Goal: Task Accomplishment & Management: Complete application form

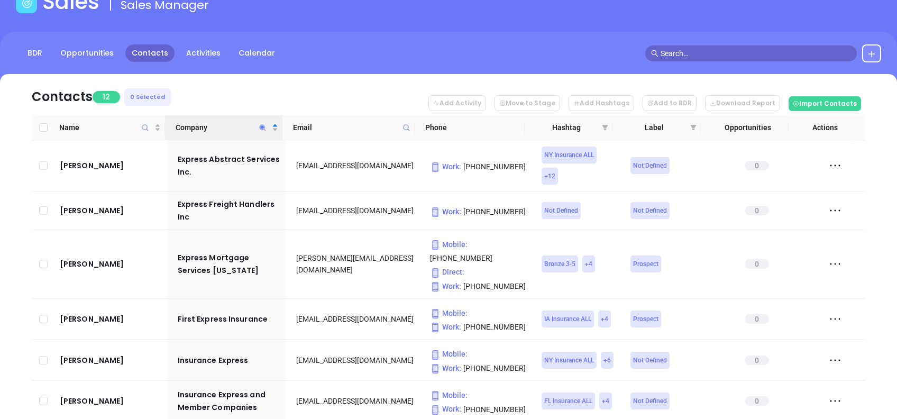
scroll to position [211, 0]
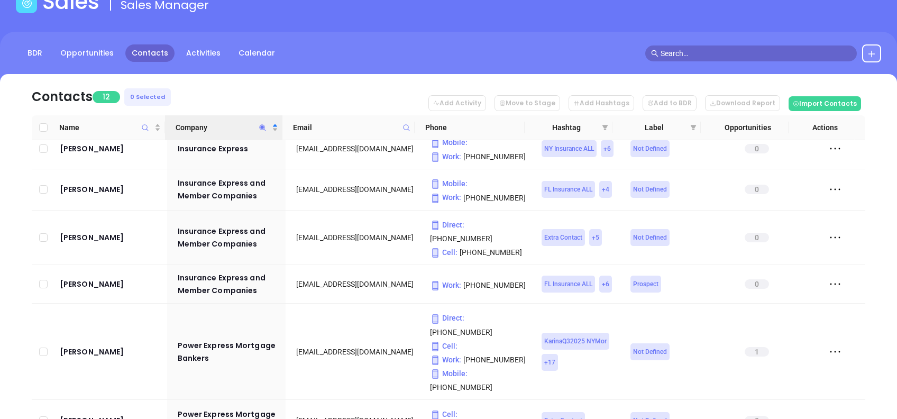
click at [259, 126] on icon "Company" at bounding box center [263, 128] width 8 height 8
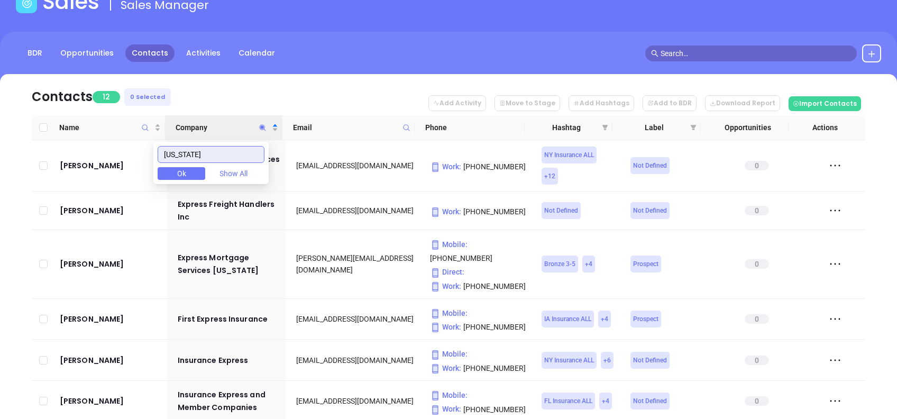
scroll to position [0, 0]
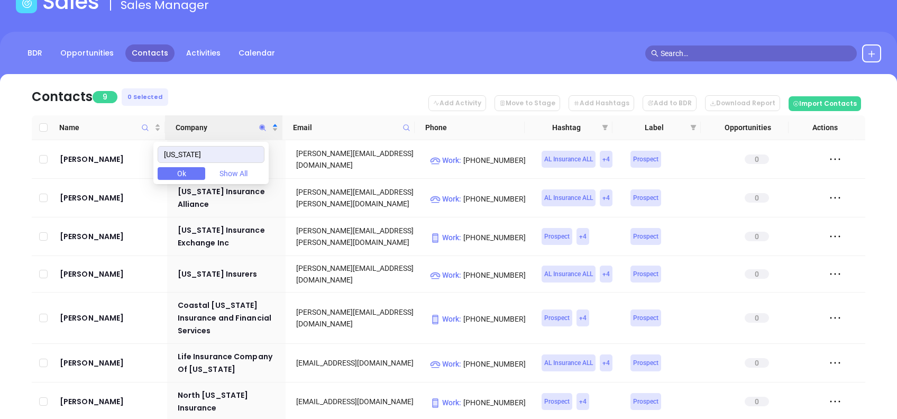
click at [202, 84] on nav "Contacts 9 0 Selected Add Activity Move to Stage Add Hashtags Add to BDR Downlo…" at bounding box center [448, 94] width 833 height 41
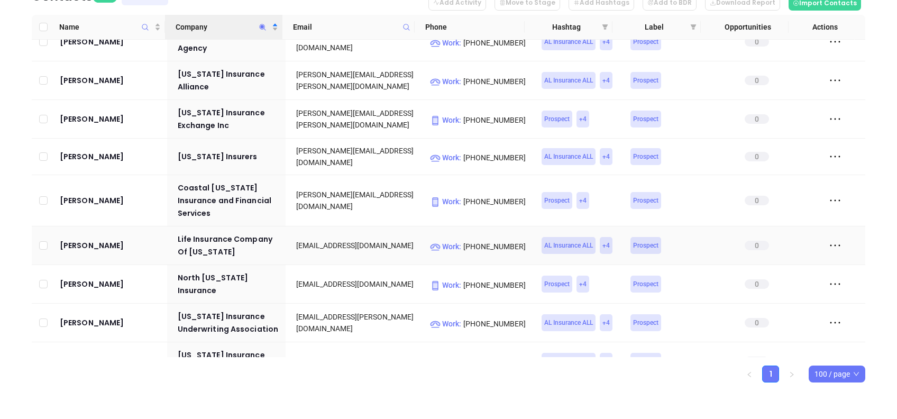
scroll to position [25, 0]
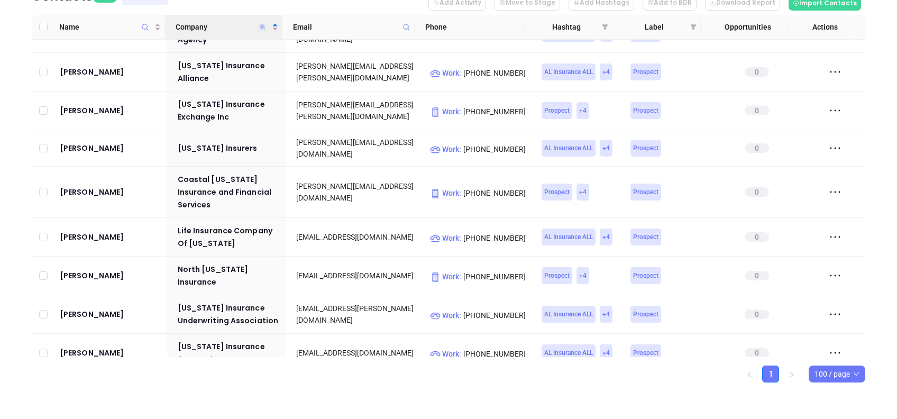
click at [261, 27] on icon "Company" at bounding box center [263, 27] width 6 height 6
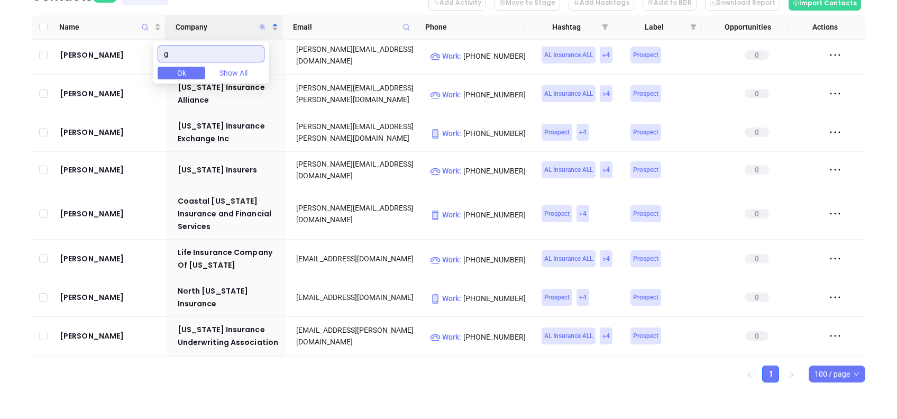
scroll to position [0, 0]
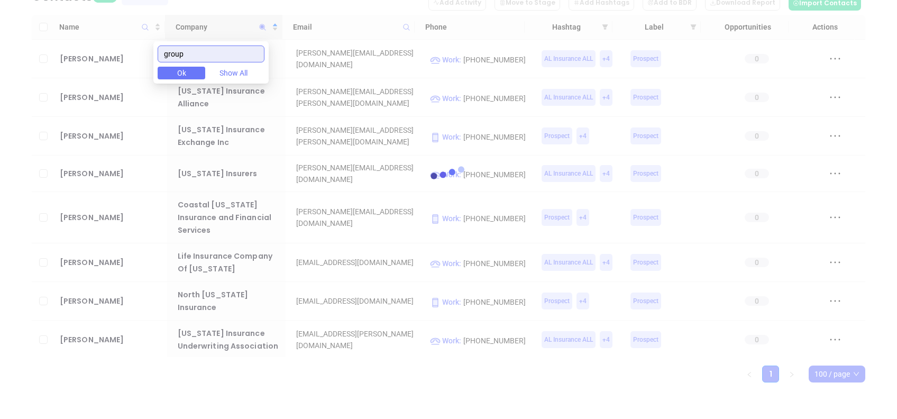
type input "group"
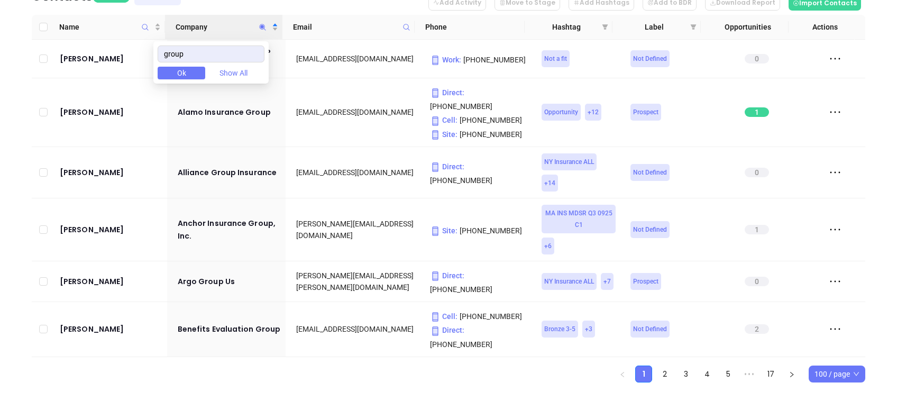
click at [14, 132] on div "Contacts 1645 0 Selected Add Activity Move to Stage Add Hashtags Add to BDR Dow…" at bounding box center [448, 197] width 897 height 446
click at [828, 373] on span "100 / page" at bounding box center [836, 374] width 45 height 16
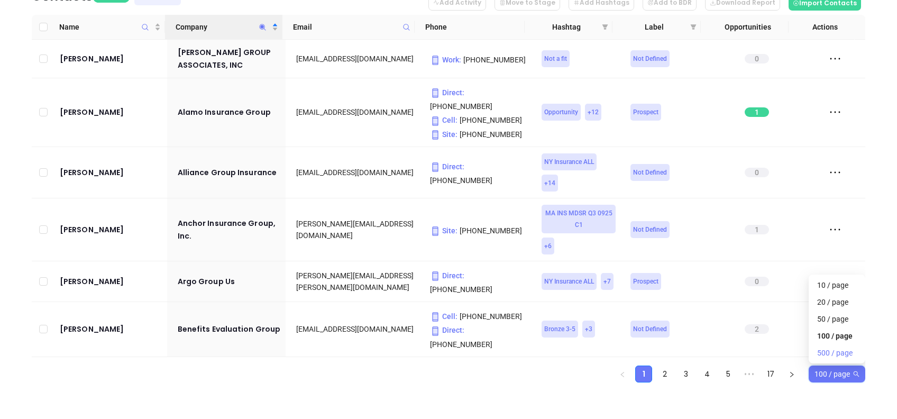
click at [825, 351] on div "500 / page" at bounding box center [837, 353] width 40 height 12
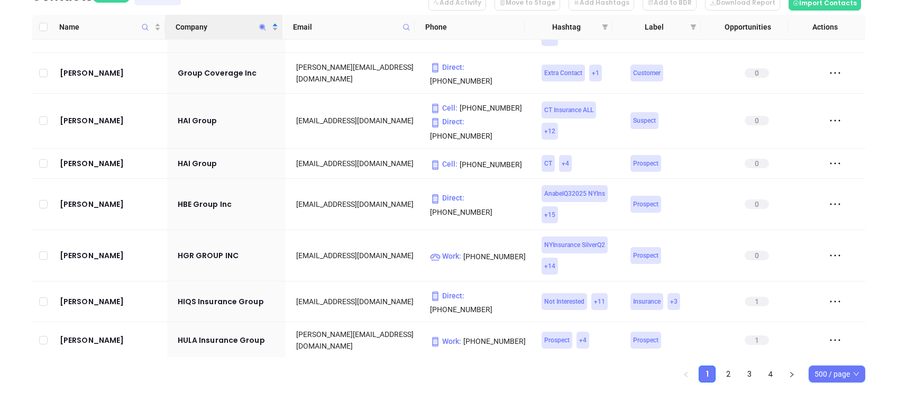
scroll to position [10221, 0]
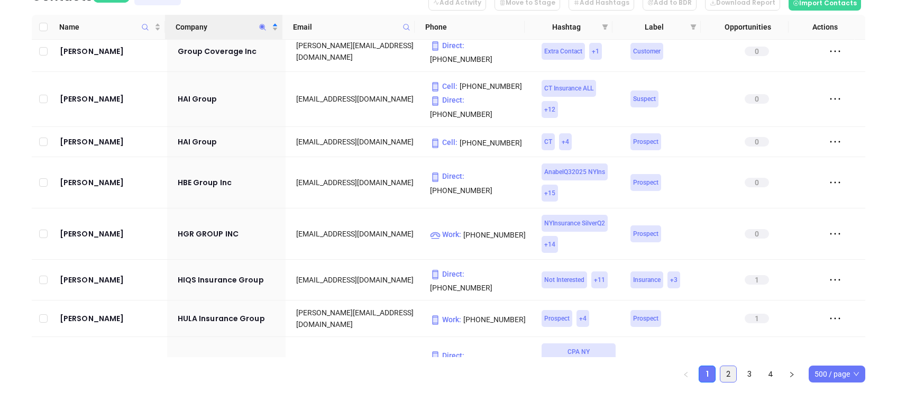
click at [727, 376] on link "2" at bounding box center [728, 374] width 16 height 16
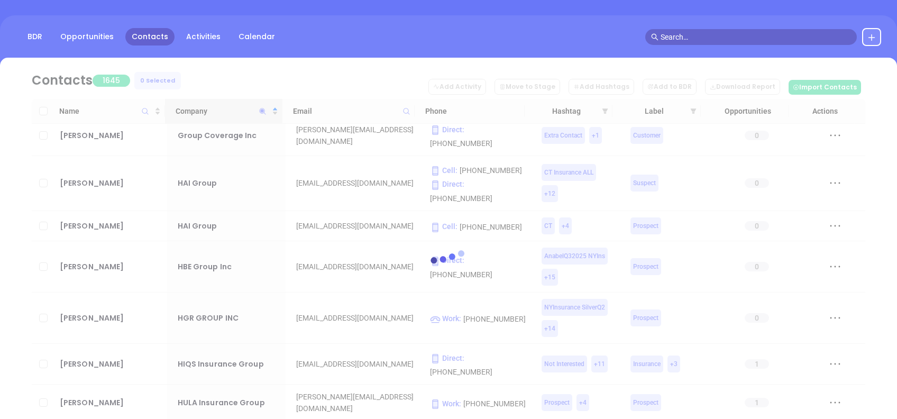
scroll to position [0, 0]
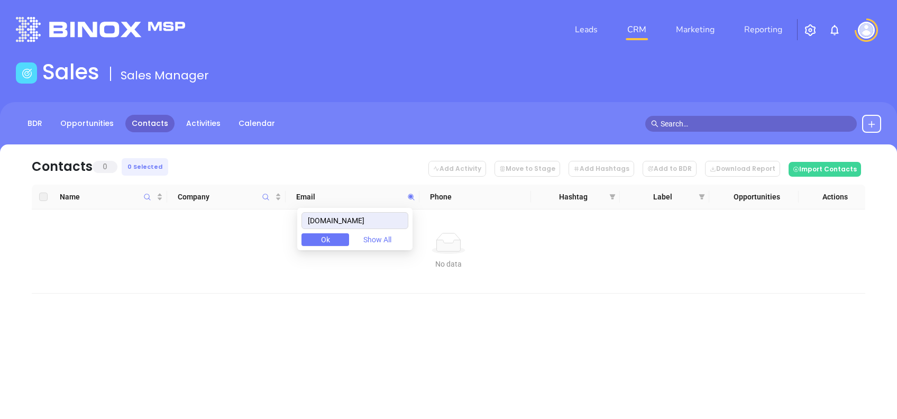
drag, startPoint x: 355, startPoint y: 228, endPoint x: 243, endPoint y: 241, distance: 112.8
click at [266, 244] on body "Leads CRM Marketing Reporting Financial Leads Leads Sales Sales Manager BDR Opp…" at bounding box center [448, 209] width 897 height 419
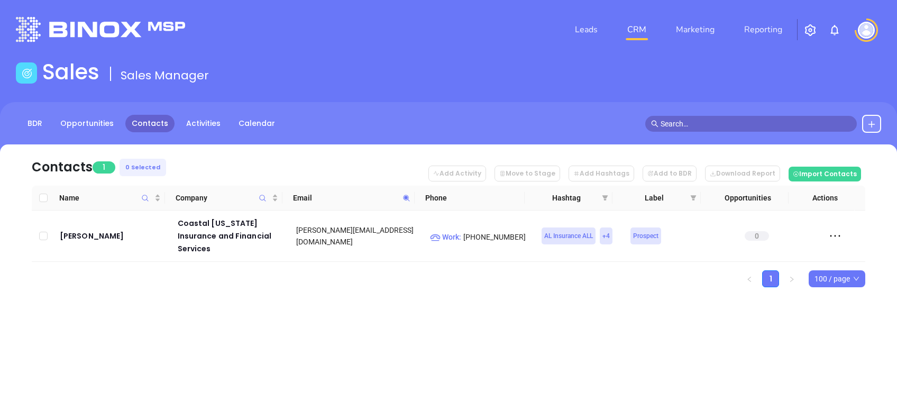
click at [403, 201] on span at bounding box center [406, 198] width 12 height 16
paste input "mycoverholder"
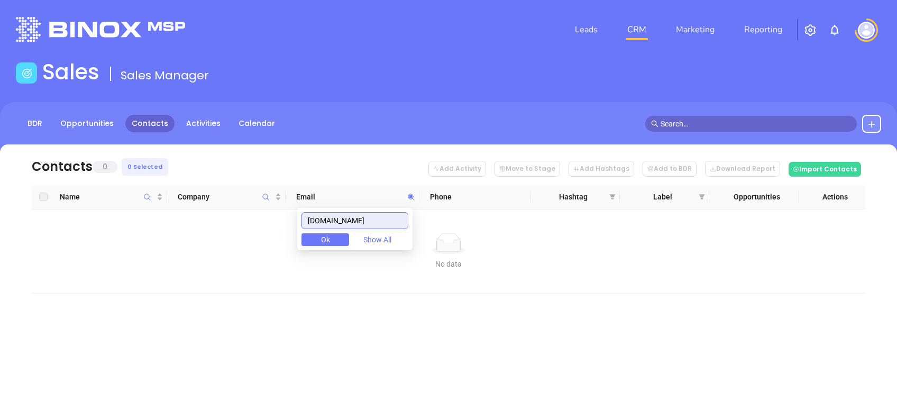
drag, startPoint x: 394, startPoint y: 220, endPoint x: 238, endPoint y: 220, distance: 155.4
click at [238, 220] on body "Leads CRM Marketing Reporting Financial Leads Leads Sales Sales Manager BDR Opp…" at bounding box center [448, 209] width 897 height 419
paste input "ilgroup"
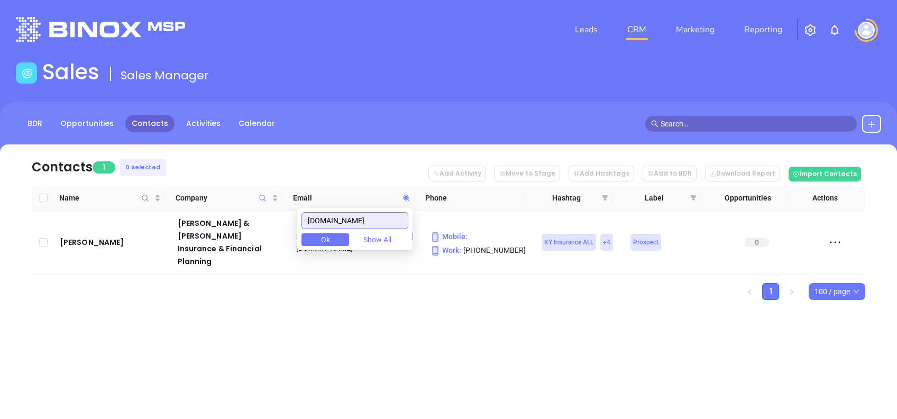
type input "ilgroup.com"
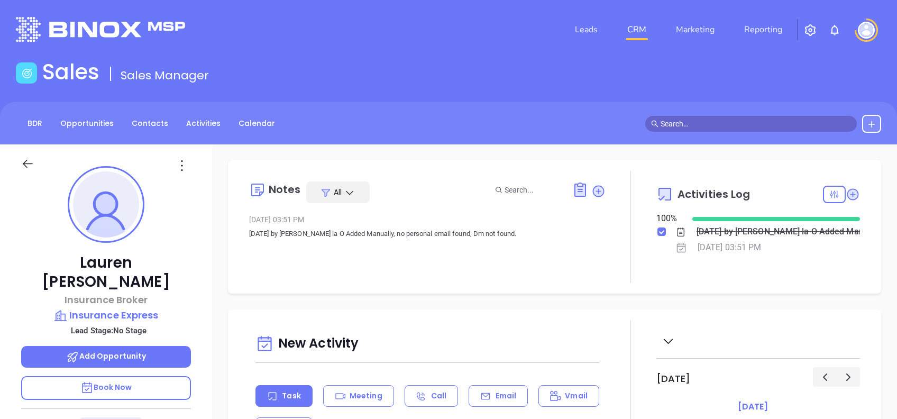
scroll to position [308, 0]
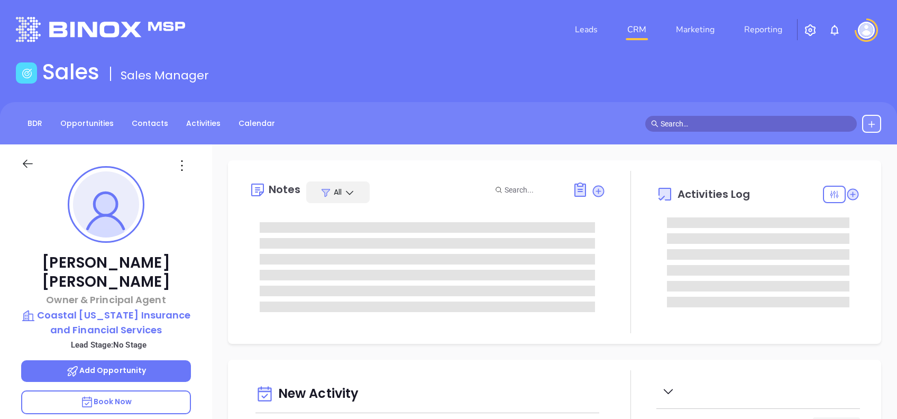
type input "[DATE]"
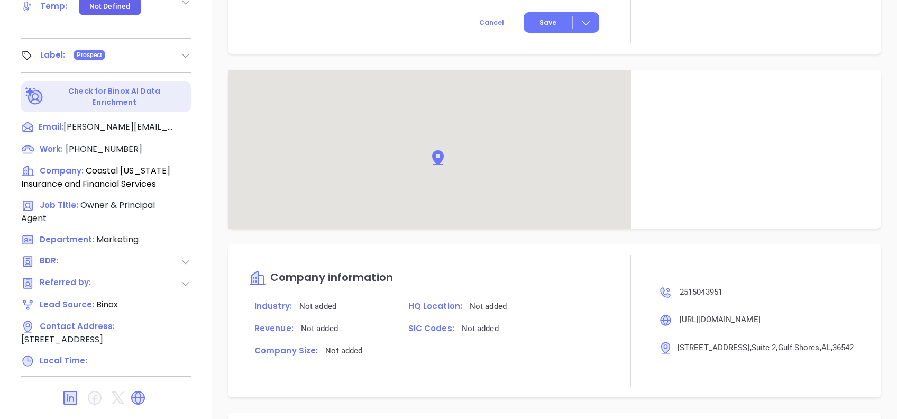
scroll to position [575, 0]
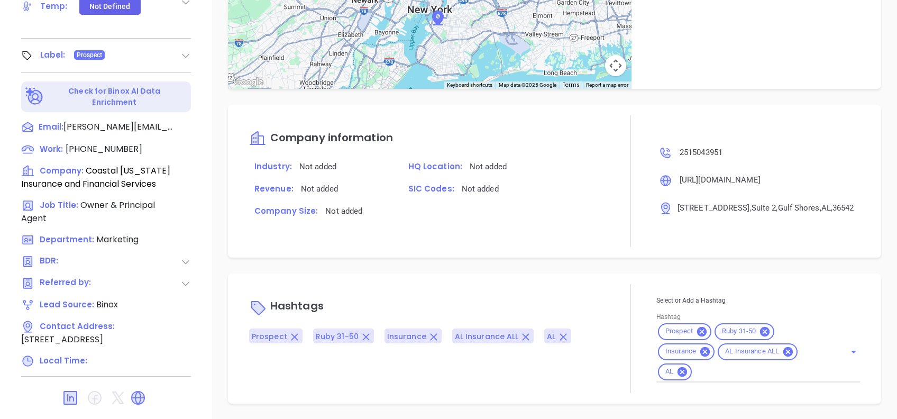
type input "[PERSON_NAME]"
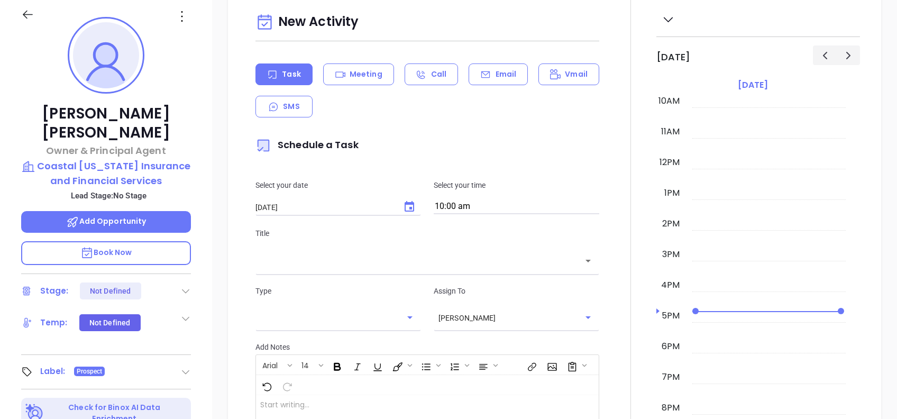
scroll to position [0, 0]
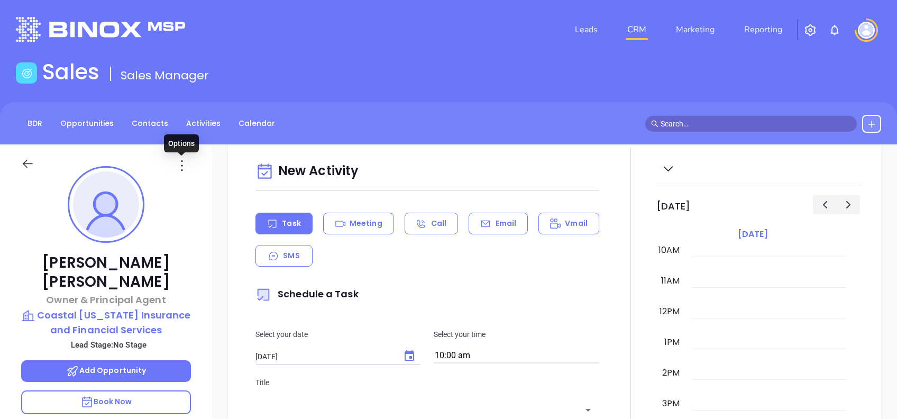
click at [181, 164] on icon at bounding box center [181, 165] width 17 height 17
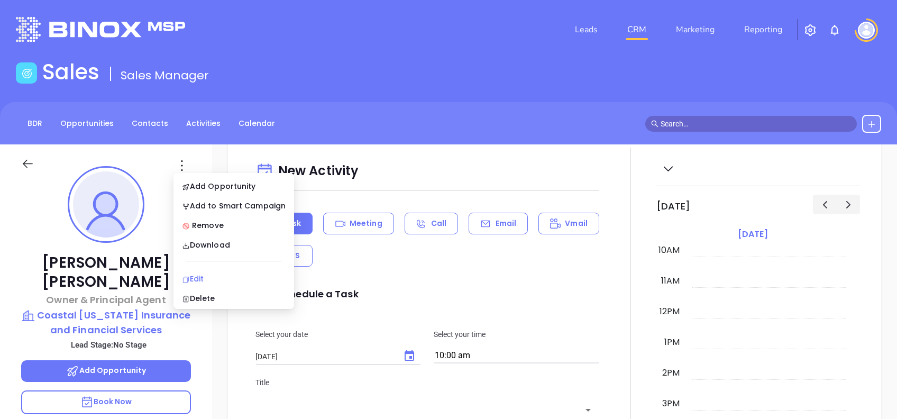
click at [207, 276] on div "Edit" at bounding box center [234, 279] width 104 height 12
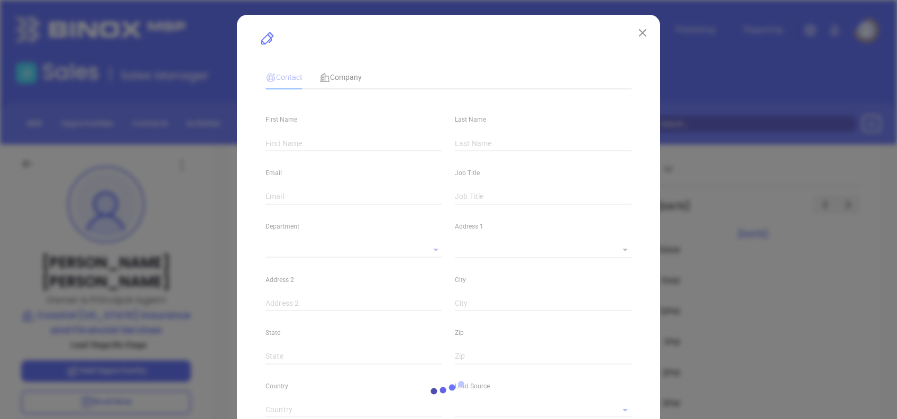
type input "Reginald"
type input "Pulliam"
type input "reginald@coastalalabamainsurance.com"
type input "Owner & Principal Agent"
type input "1"
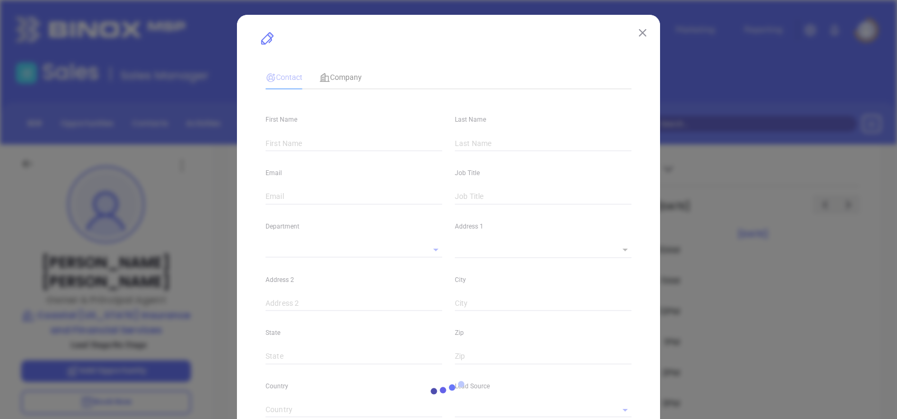
type input "www.linkedin.com/in/greatestinsuranceagent"
type input "Marketing"
type input "Binox"
type input "undefined undefined"
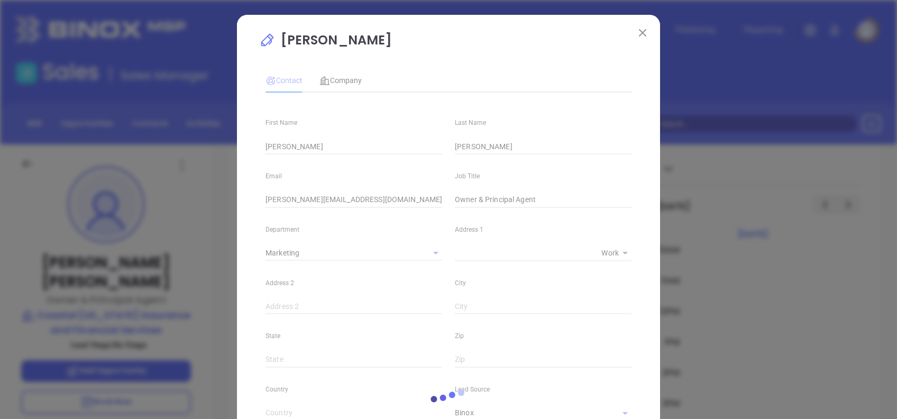
type input "[PHONE_NUMBER]"
type input "1"
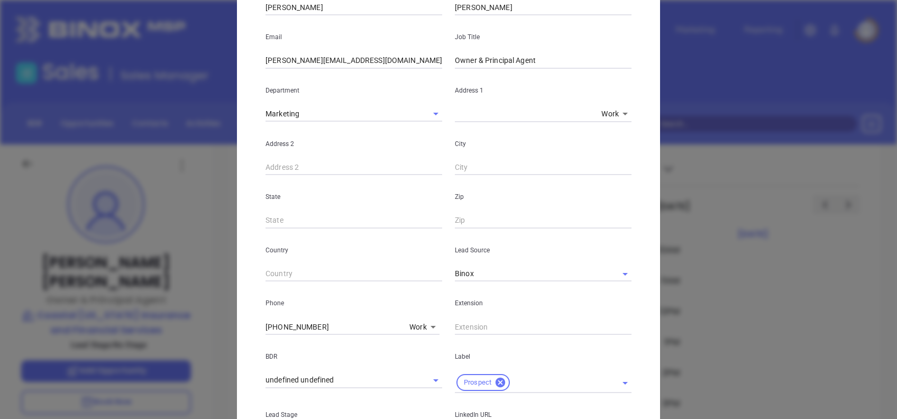
scroll to position [357, 0]
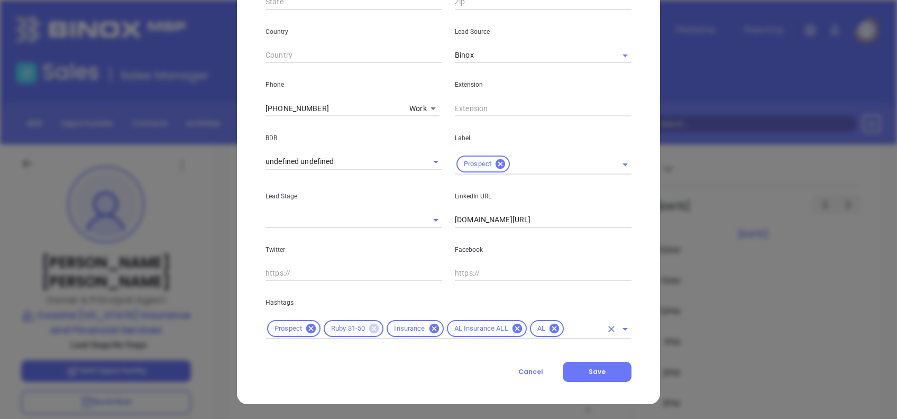
click at [373, 328] on icon at bounding box center [374, 329] width 10 height 10
click at [524, 329] on input "text" at bounding box center [551, 328] width 99 height 13
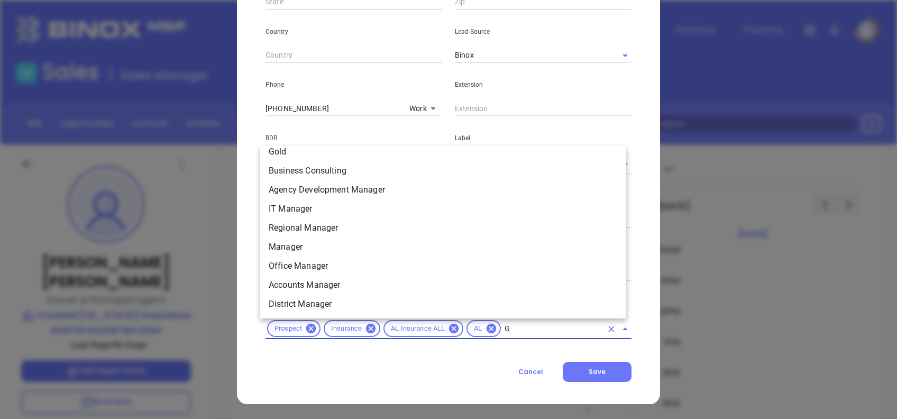
scroll to position [0, 0]
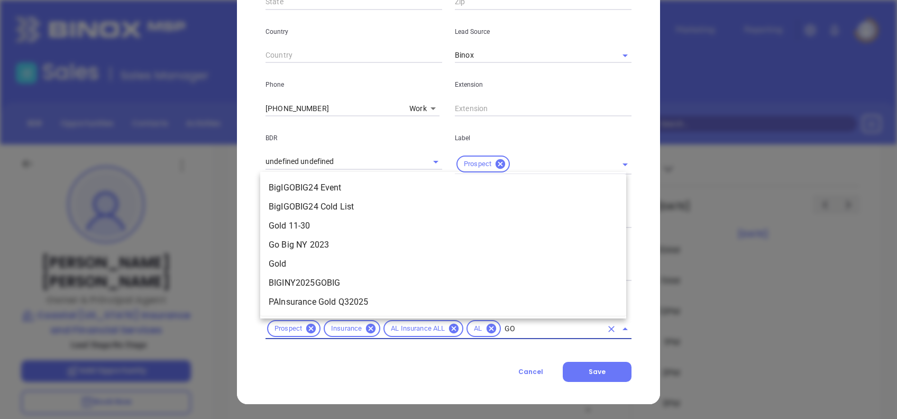
type input "GOL"
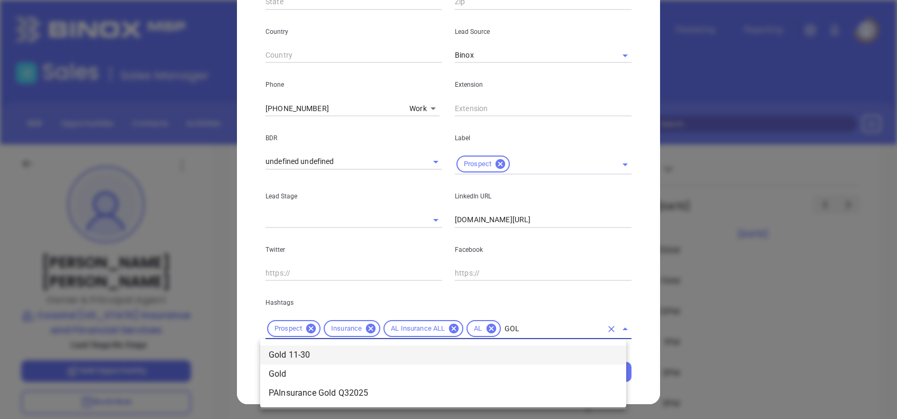
click at [307, 357] on li "Gold 11-30" at bounding box center [443, 354] width 366 height 19
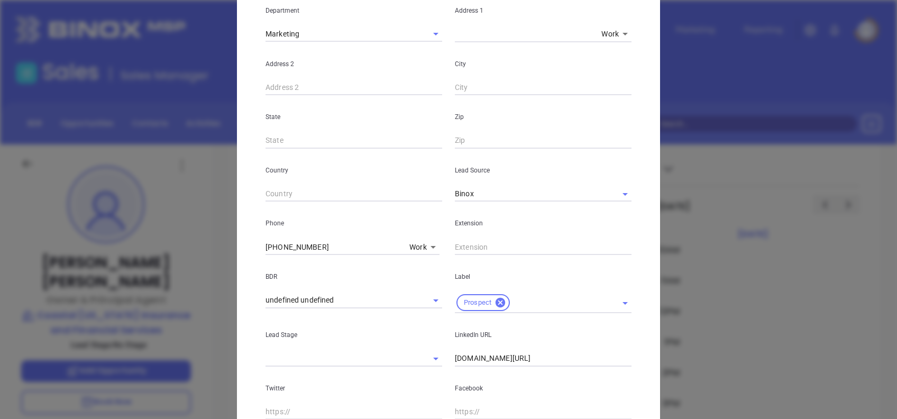
scroll to position [76, 0]
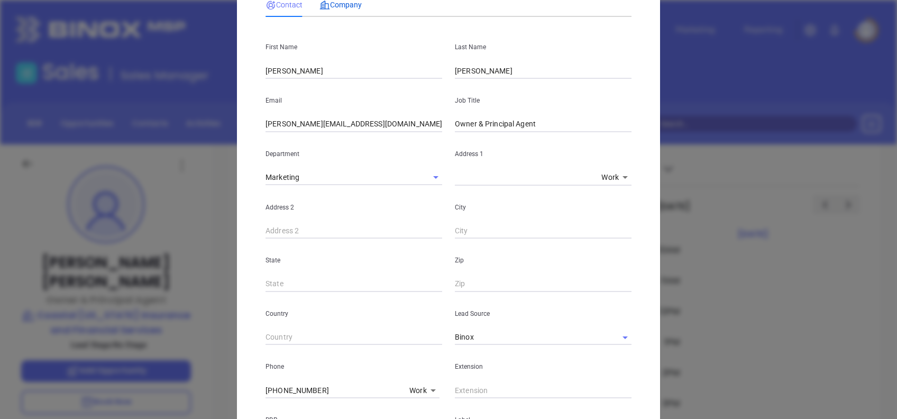
click at [324, 4] on span "Company" at bounding box center [340, 5] width 42 height 8
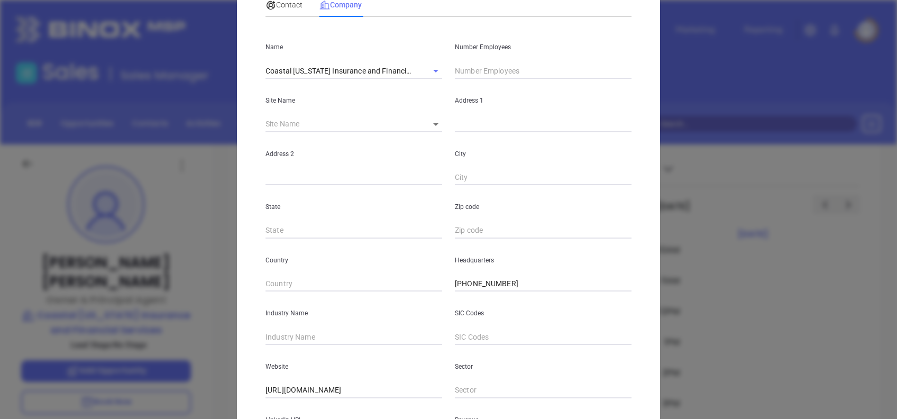
click at [456, 67] on input "text" at bounding box center [543, 71] width 177 height 16
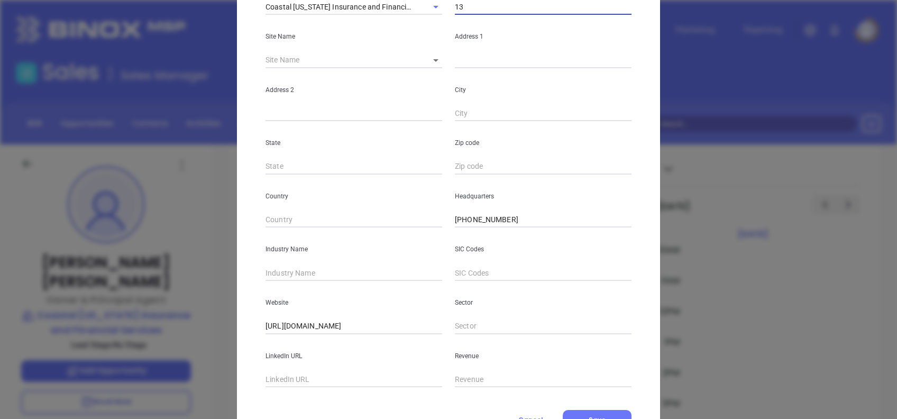
scroll to position [188, 0]
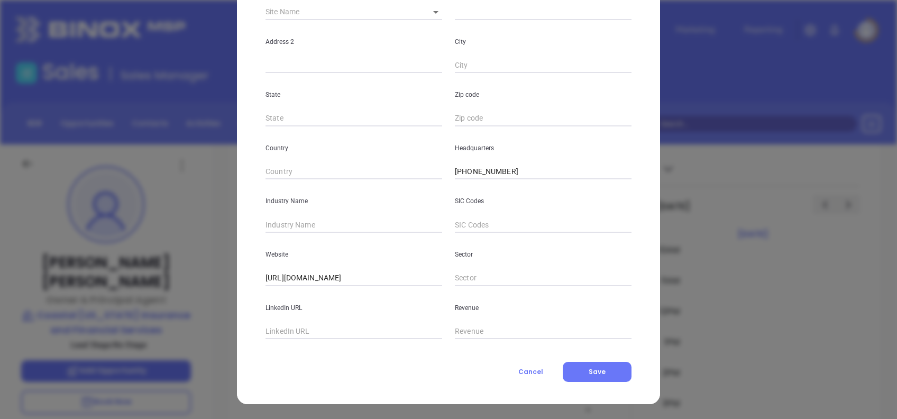
type input "13"
click at [308, 219] on input "text" at bounding box center [353, 225] width 177 height 16
type input "Insurance"
click at [596, 371] on span "Save" at bounding box center [596, 371] width 17 height 9
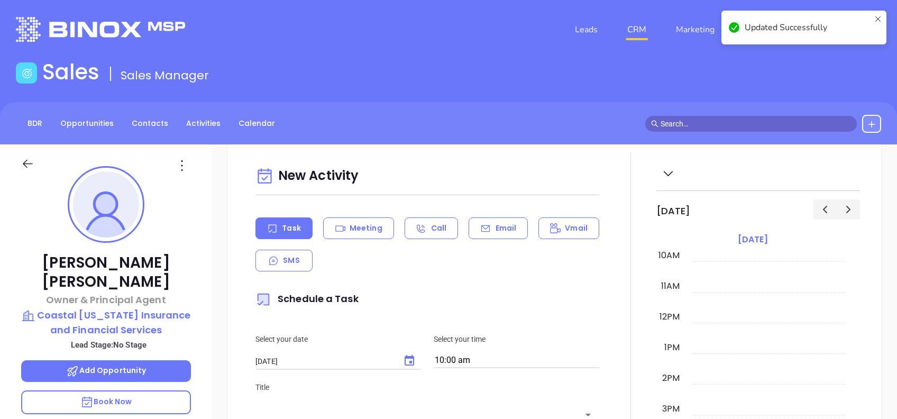
scroll to position [223, 0]
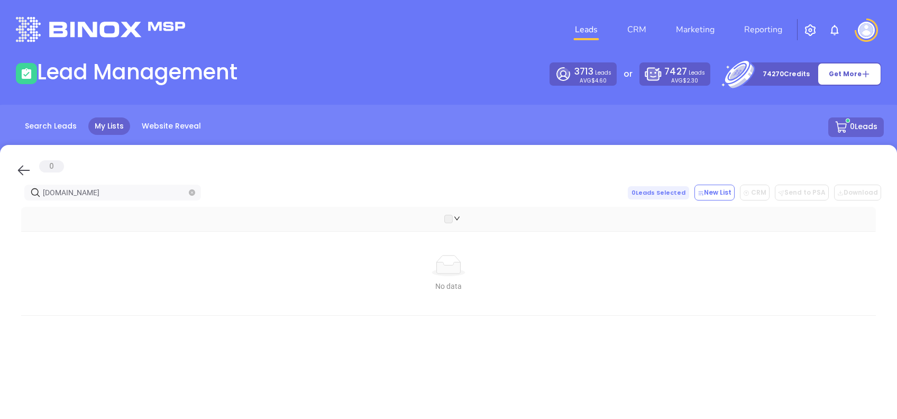
click at [20, 171] on icon at bounding box center [24, 170] width 16 height 16
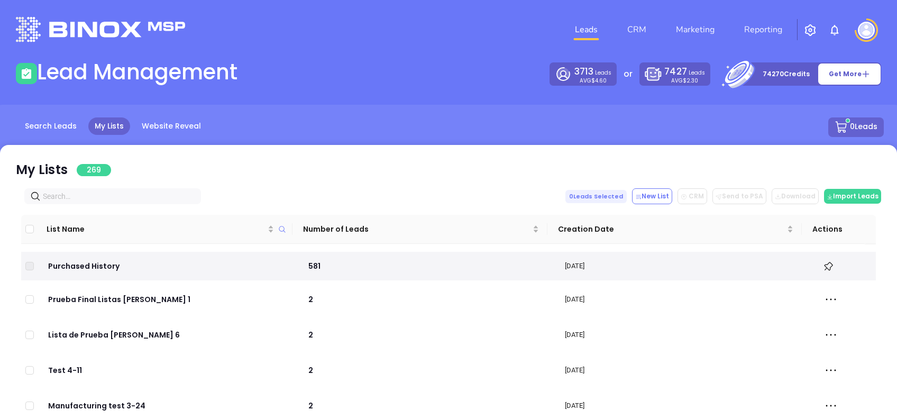
click at [132, 193] on input "text" at bounding box center [115, 196] width 144 height 12
paste input "[DOMAIN_NAME]"
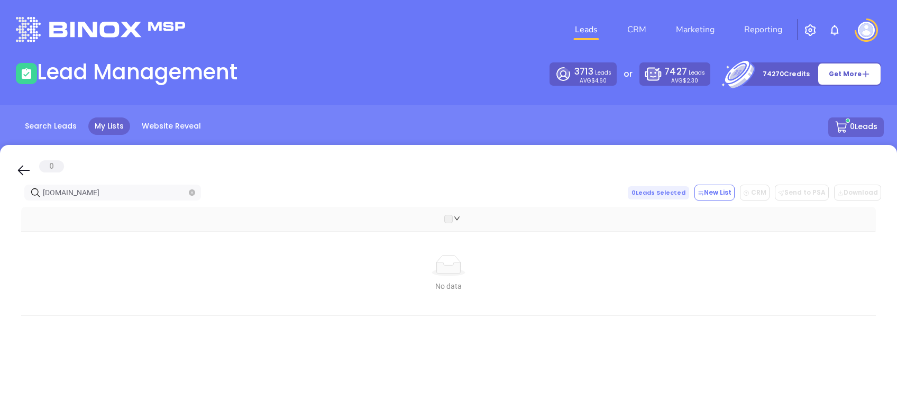
type input "[DOMAIN_NAME]"
click at [14, 172] on div "0 mycoverholder.com 0 Leads Selected New List CRM Send to PSA Download Download…" at bounding box center [448, 356] width 897 height 423
click at [17, 172] on icon at bounding box center [24, 170] width 16 height 16
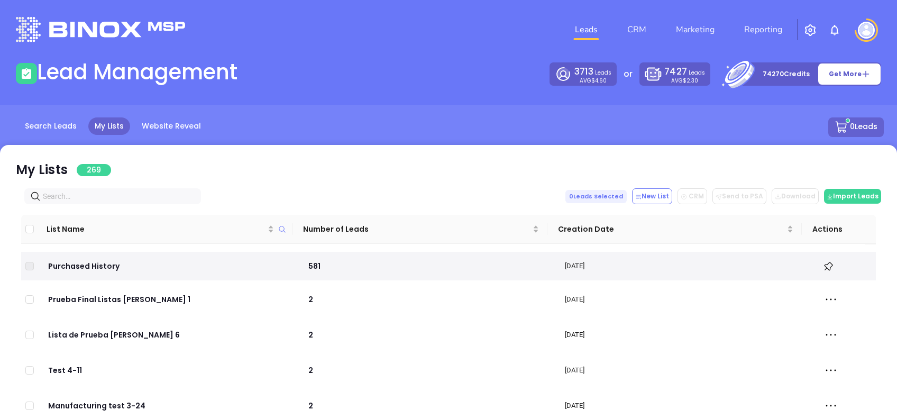
click at [115, 187] on div "My Lists 269 0 Leads Selected New List CRM Send to PSA Download Download2 Impor…" at bounding box center [448, 356] width 897 height 423
click at [118, 195] on input "text" at bounding box center [115, 196] width 144 height 12
paste input "[DOMAIN_NAME]"
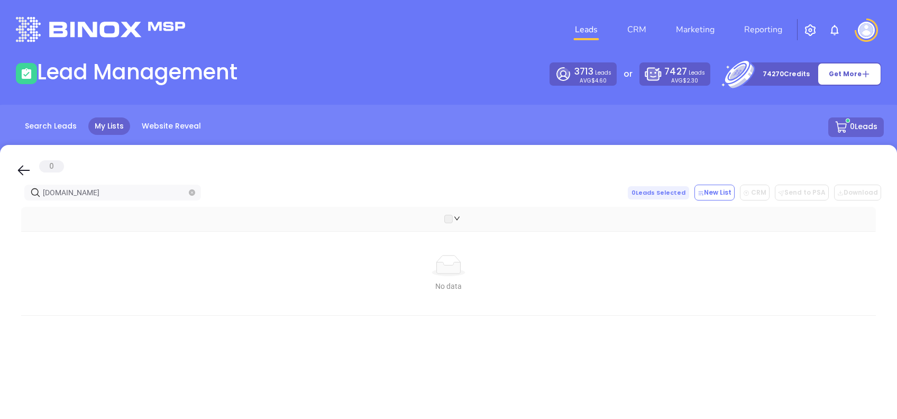
type input "[DOMAIN_NAME]"
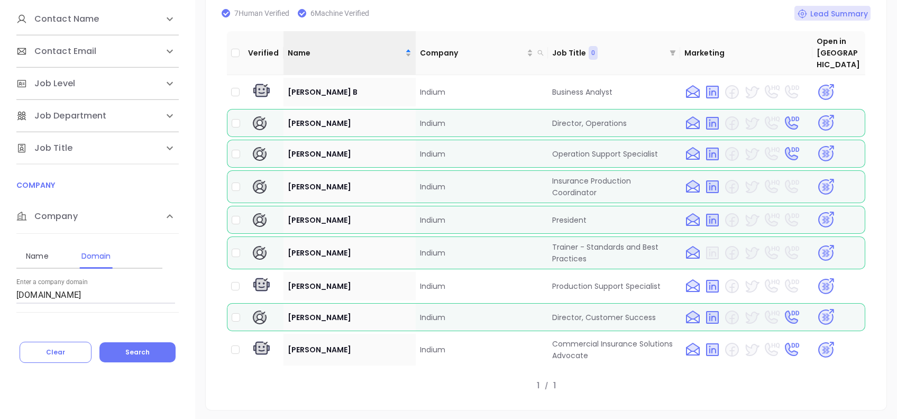
scroll to position [116, 0]
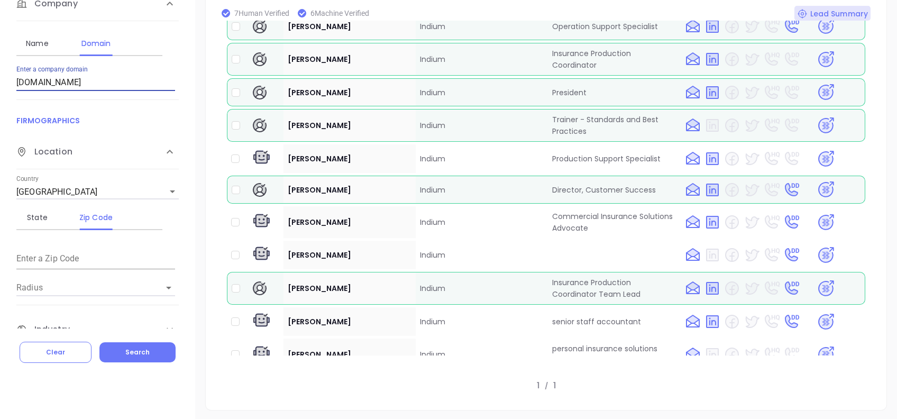
drag, startPoint x: 97, startPoint y: 84, endPoint x: 0, endPoint y: 71, distance: 98.1
click at [0, 72] on html "Leads CRM Marketing Reporting Financial Leads Leads Lead Management 3717 Leads …" at bounding box center [448, 12] width 897 height 419
paste input "mycoverholder"
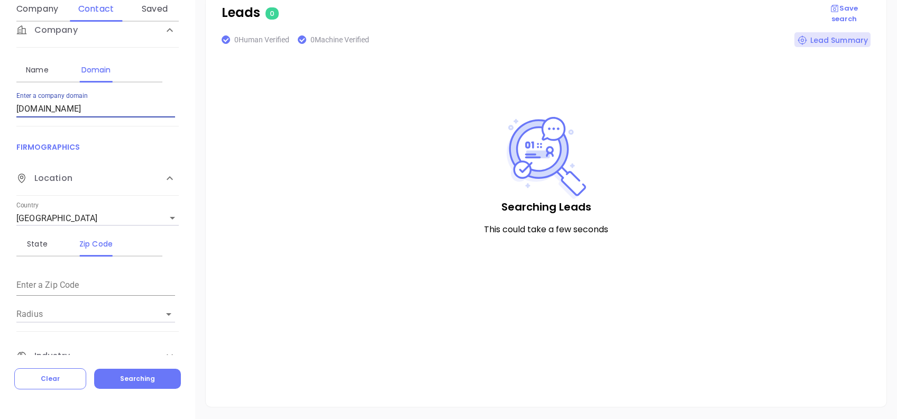
scroll to position [170, 0]
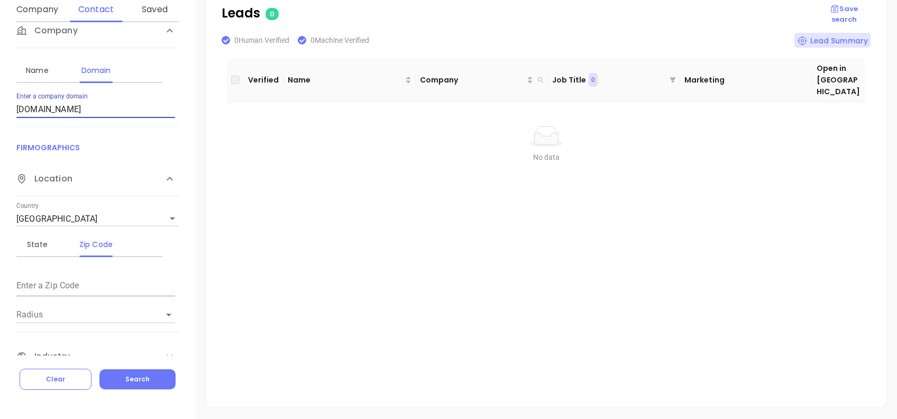
drag, startPoint x: 104, startPoint y: 106, endPoint x: 0, endPoint y: 122, distance: 105.4
click at [0, 123] on html "Leads CRM Marketing Reporting Financial Leads Leads Lead Management 3717 Leads …" at bounding box center [448, 39] width 897 height 419
paste input "ilgroup"
type input "[DOMAIN_NAME]"
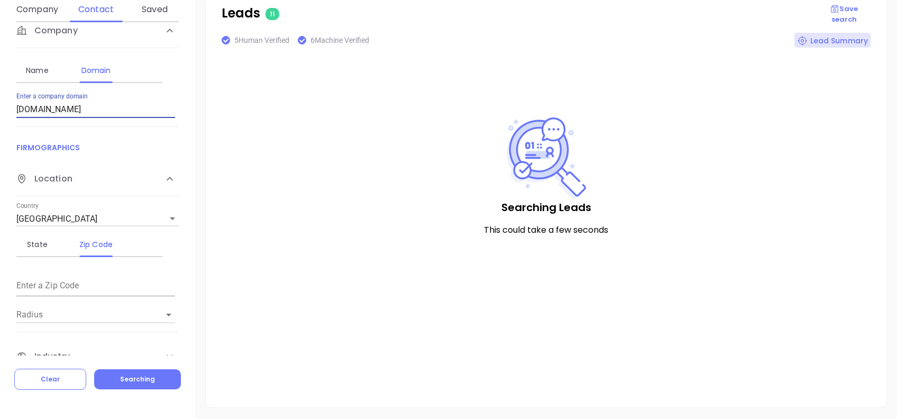
scroll to position [197, 0]
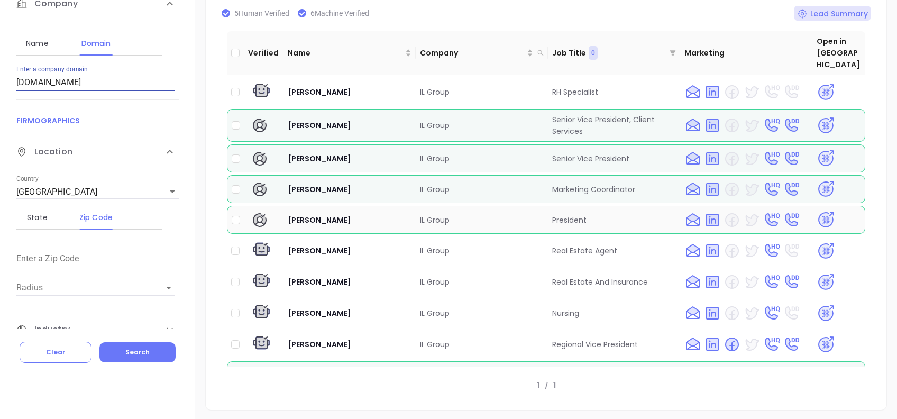
click at [817, 210] on img at bounding box center [825, 219] width 19 height 19
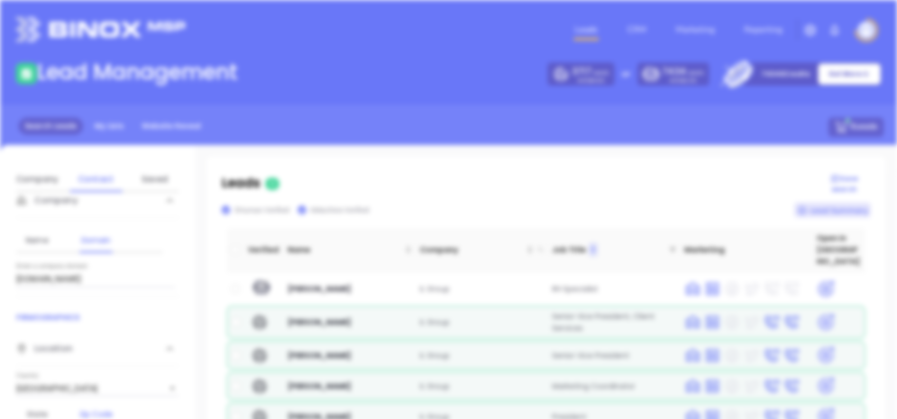
scroll to position [0, 0]
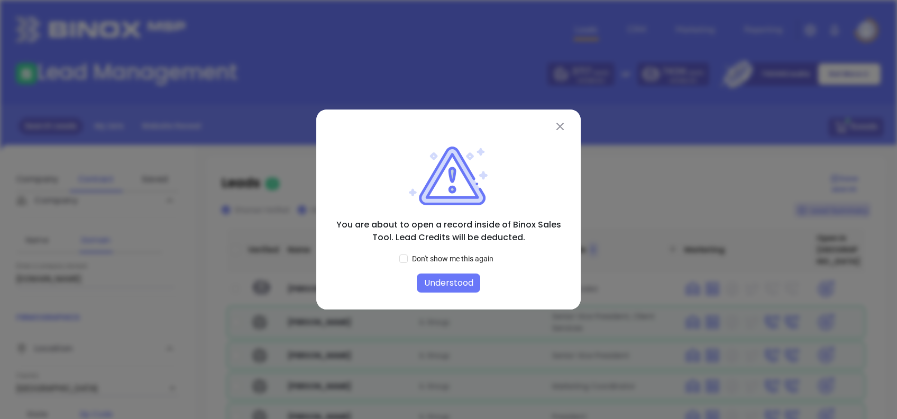
click at [462, 287] on button "Understood" at bounding box center [448, 282] width 63 height 19
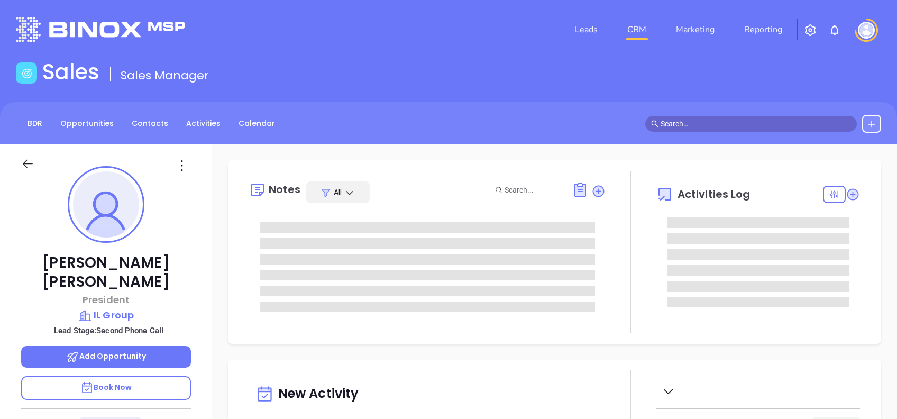
type input "10:00 am"
type input "[DATE]"
type input "[PERSON_NAME]"
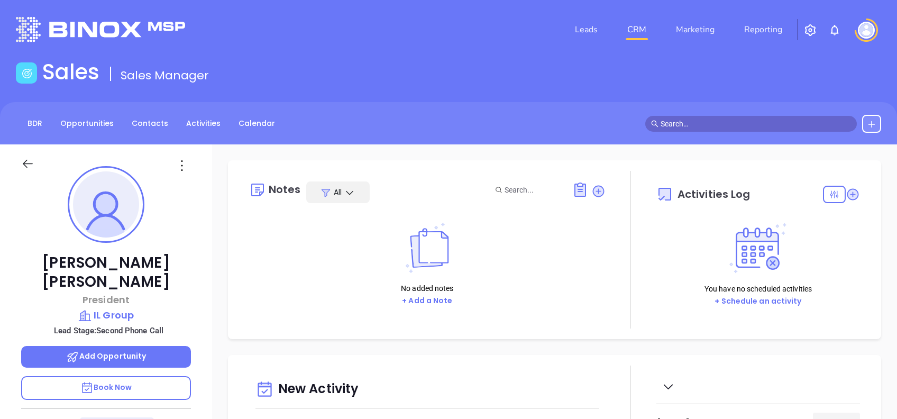
scroll to position [308, 0]
click at [123, 308] on p "IL Group" at bounding box center [106, 315] width 170 height 15
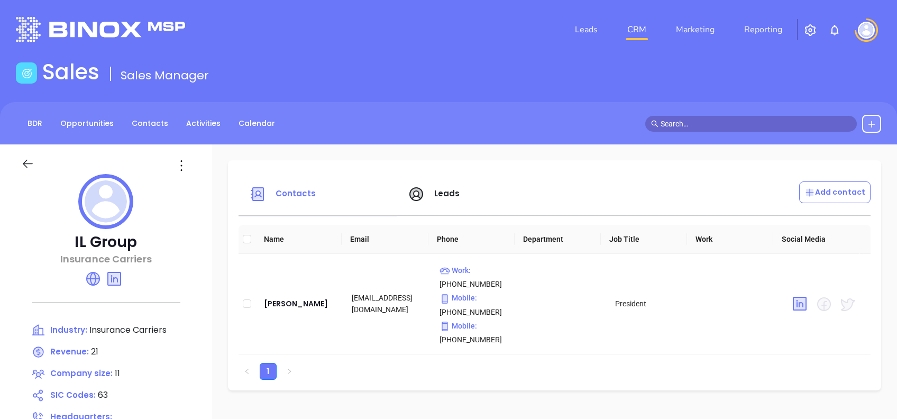
click at [24, 161] on icon at bounding box center [27, 163] width 13 height 13
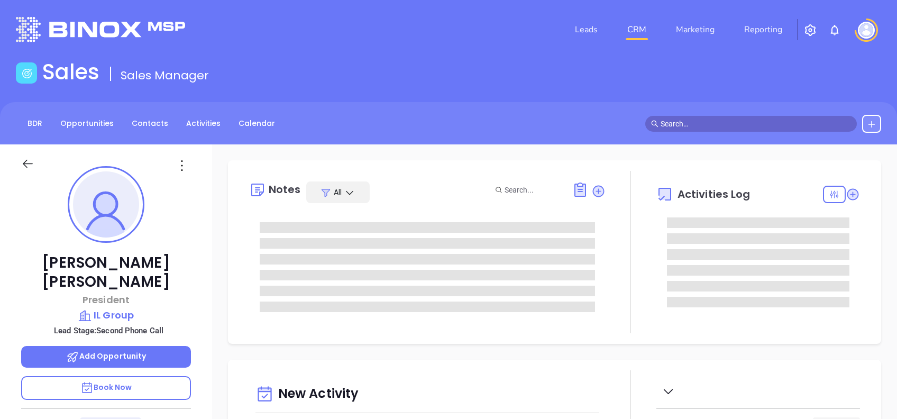
scroll to position [308, 0]
type input "[PERSON_NAME]"
click at [185, 165] on icon at bounding box center [181, 165] width 17 height 17
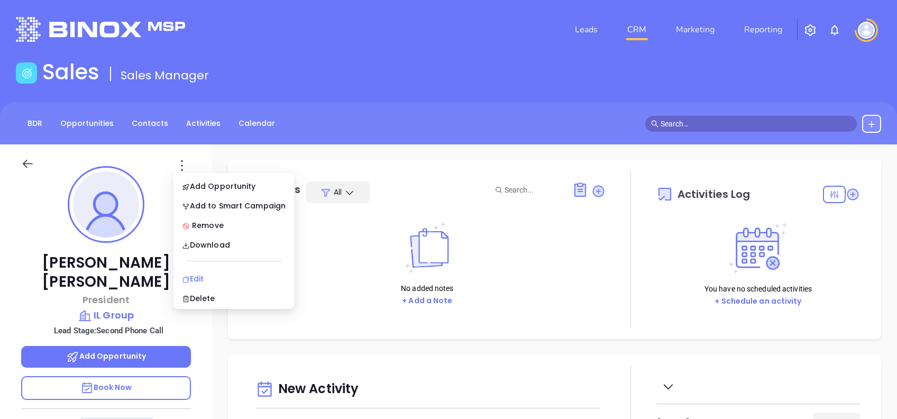
click at [190, 272] on li "Edit" at bounding box center [234, 279] width 116 height 22
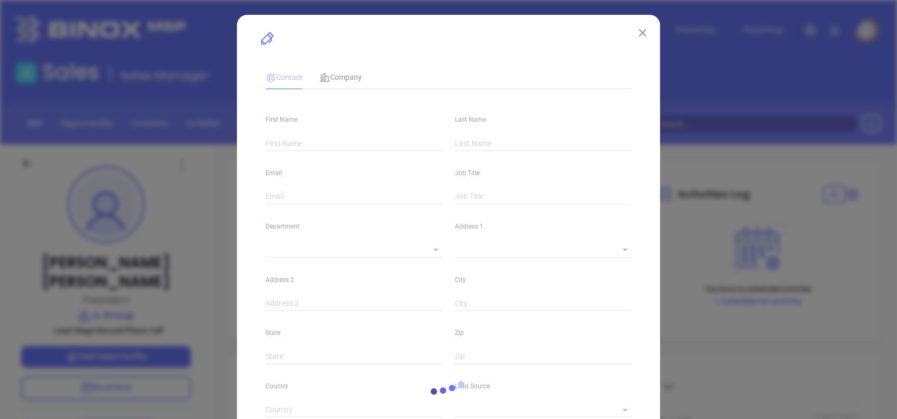
type input "[PERSON_NAME]"
type input "[EMAIL_ADDRESS][DOMAIN_NAME]"
type input "President"
type input "1"
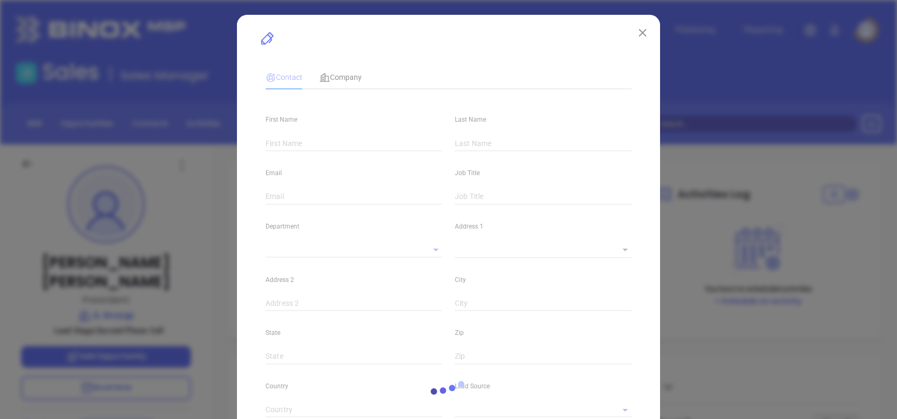
type input "[DOMAIN_NAME][URL][PERSON_NAME]"
type input "Marketing"
type input "Website Reveal"
type input "undefined undefined"
type input "Second Phone Call"
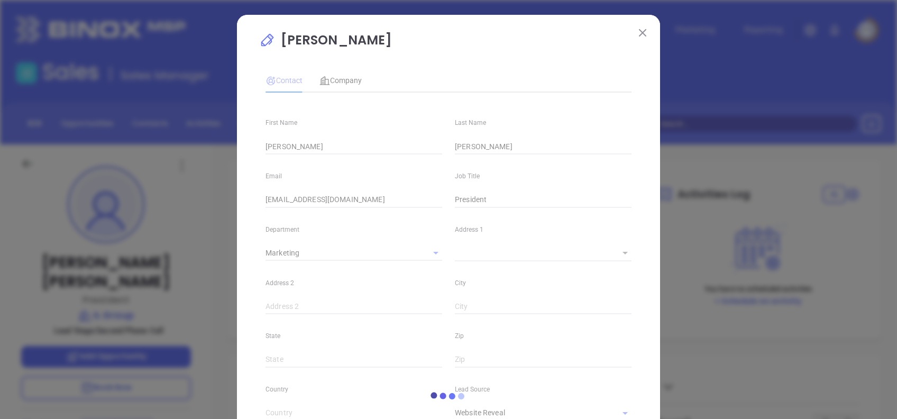
type input "[PHONE_NUMBER]"
type input "1"
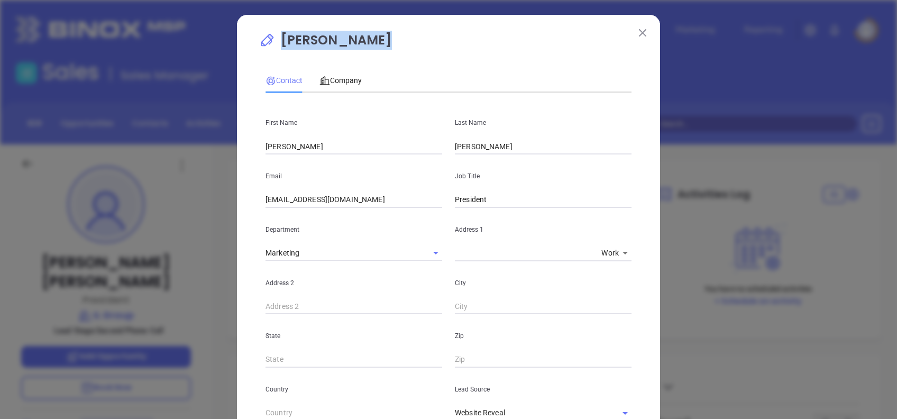
drag, startPoint x: 389, startPoint y: 38, endPoint x: 370, endPoint y: 39, distance: 19.6
click at [370, 39] on p "[PERSON_NAME]" at bounding box center [448, 43] width 379 height 24
copy p "[PERSON_NAME]"
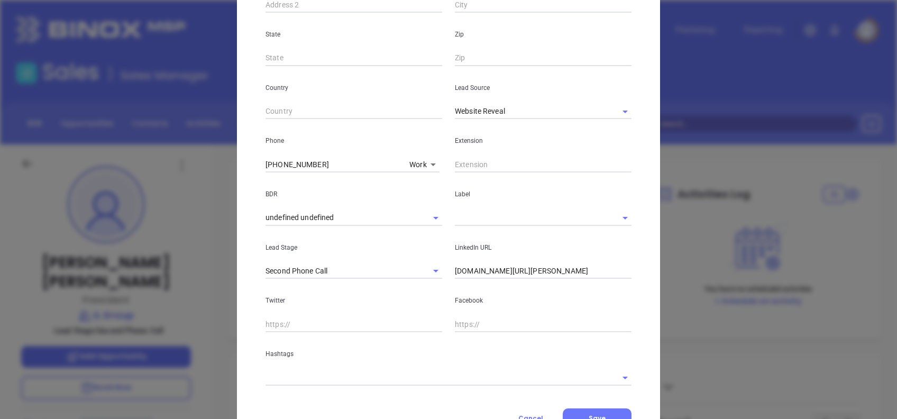
scroll to position [303, 0]
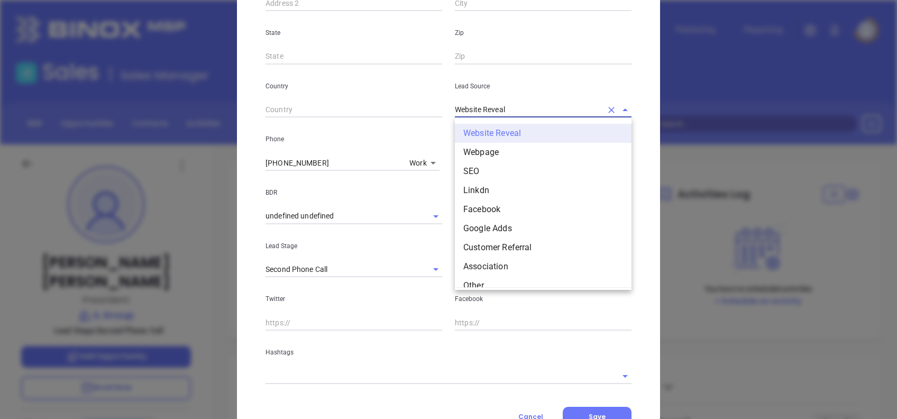
click at [527, 114] on input "Website Reveal" at bounding box center [528, 109] width 147 height 15
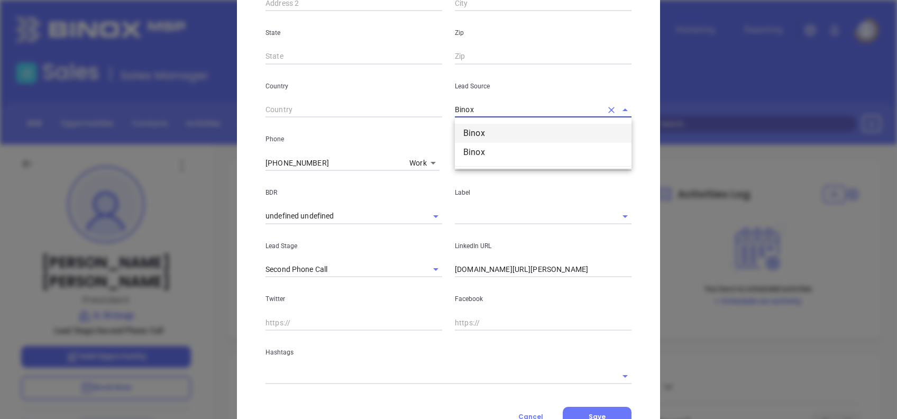
click at [514, 139] on li "Binox" at bounding box center [543, 133] width 177 height 19
type input "B"
click at [524, 129] on li "Other" at bounding box center [543, 133] width 177 height 19
type input "Other"
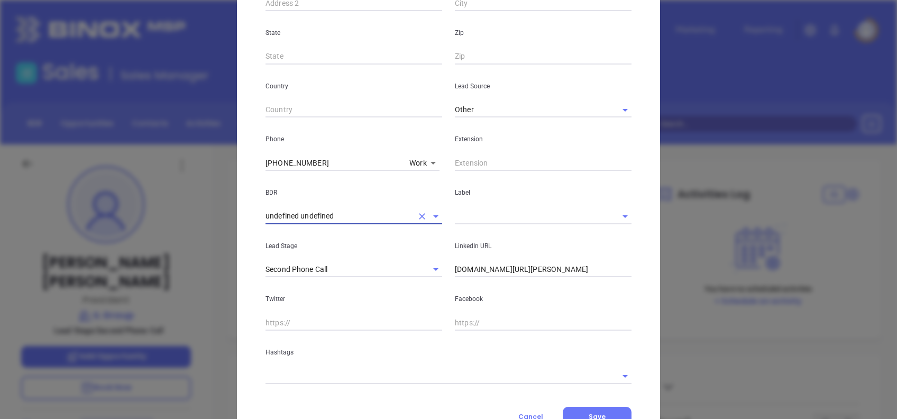
click at [484, 217] on input "text" at bounding box center [528, 215] width 147 height 15
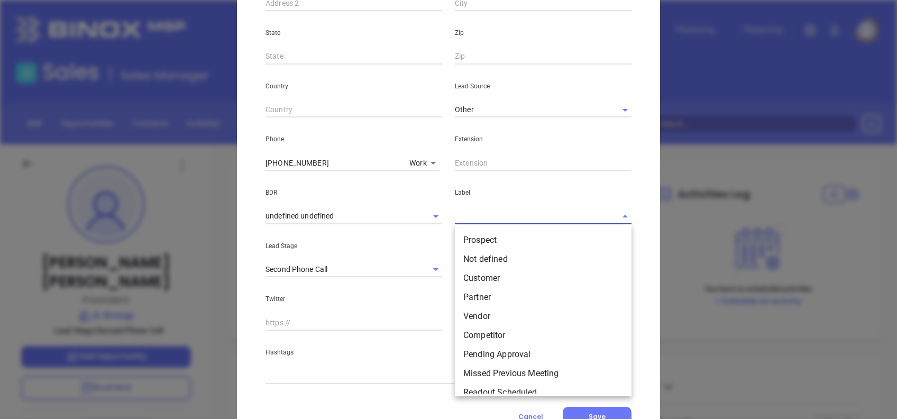
click at [489, 229] on ul "Prospect Not defined Customer Partner Vendor Competitor Pending Approval Missed…" at bounding box center [543, 310] width 177 height 168
click at [495, 236] on li "Prospect" at bounding box center [543, 240] width 177 height 19
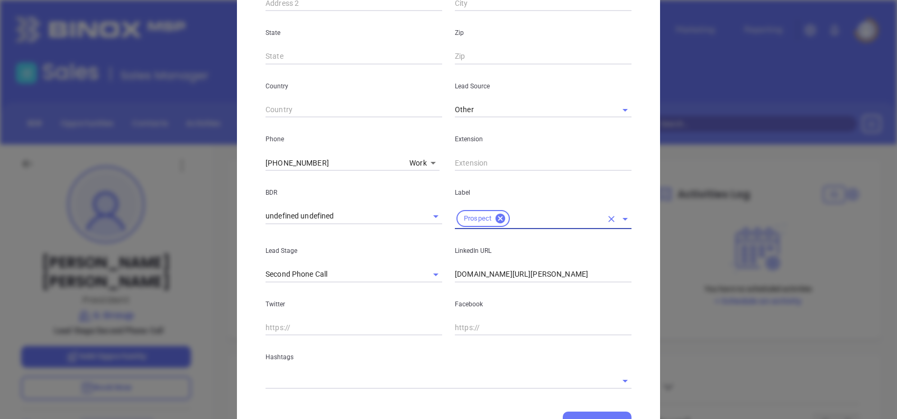
scroll to position [353, 0]
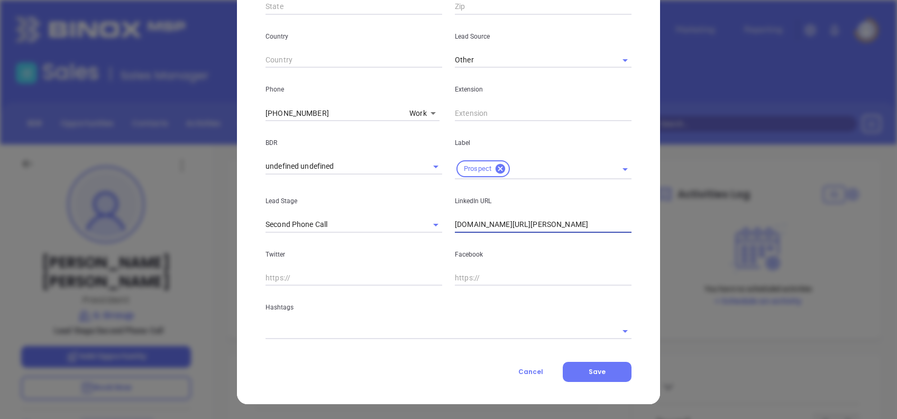
click at [516, 224] on input "[DOMAIN_NAME][URL][PERSON_NAME]" at bounding box center [543, 225] width 177 height 16
click at [516, 225] on input "[DOMAIN_NAME][URL][PERSON_NAME]" at bounding box center [543, 225] width 177 height 16
click at [573, 221] on input "[DOMAIN_NAME][URL][PERSON_NAME]" at bounding box center [543, 225] width 177 height 16
paste input "[DOMAIN_NAME][URL][PERSON_NAME]"
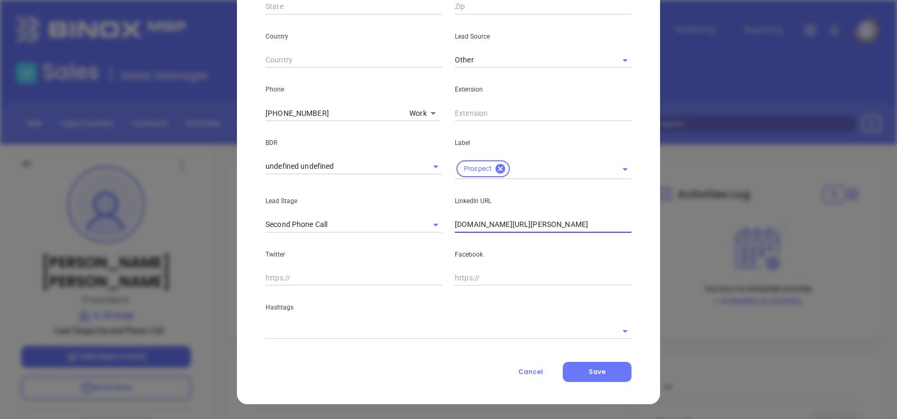
type input "[DOMAIN_NAME][URL][PERSON_NAME]"
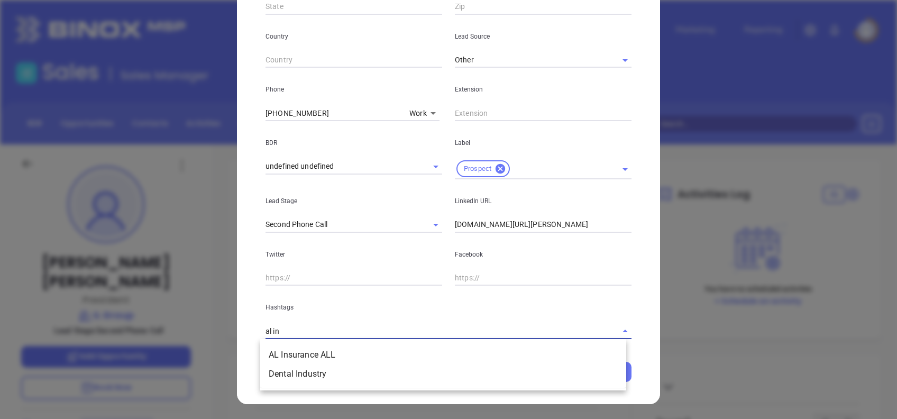
type input "al ins"
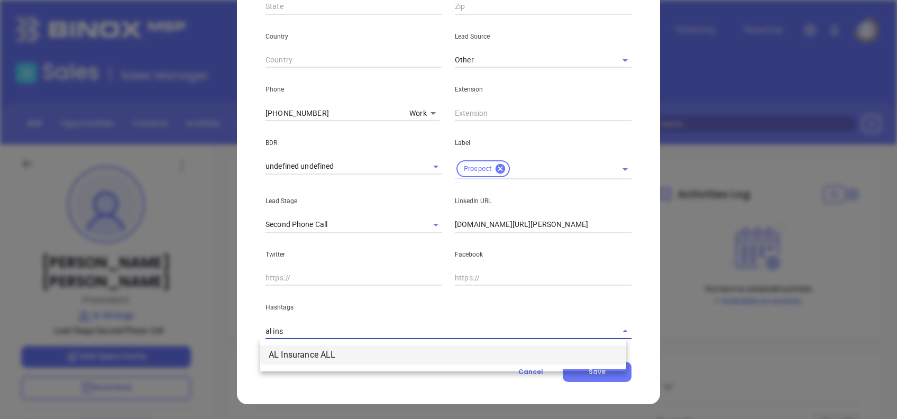
click at [413, 348] on li "AL Insurance ALL" at bounding box center [443, 354] width 366 height 19
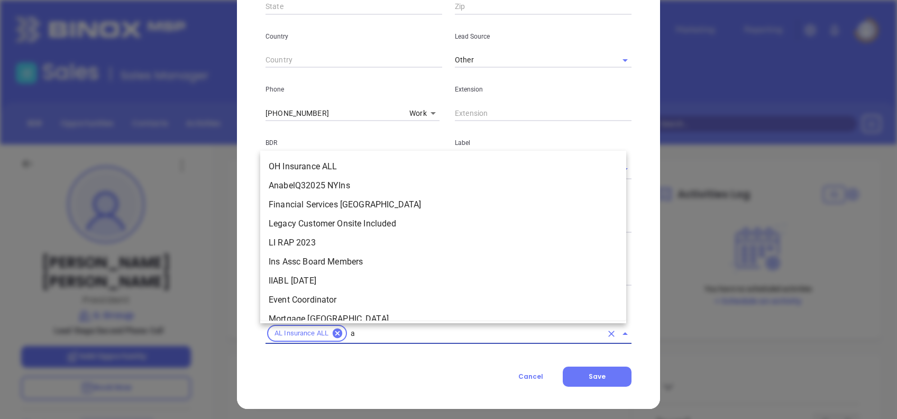
type input "al"
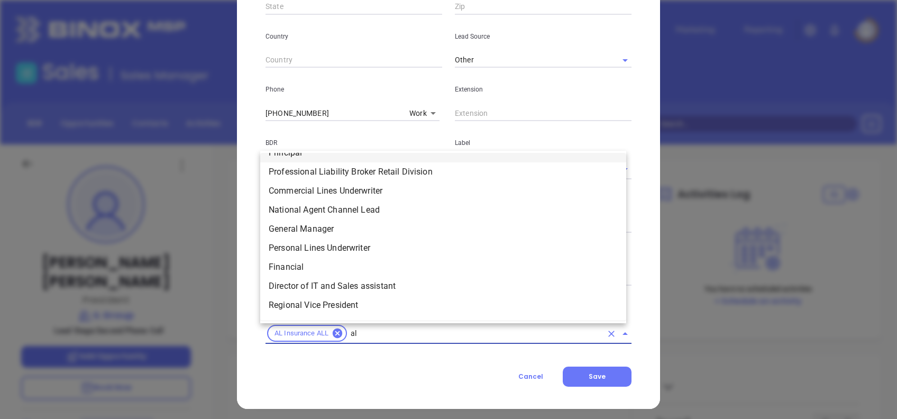
scroll to position [916, 0]
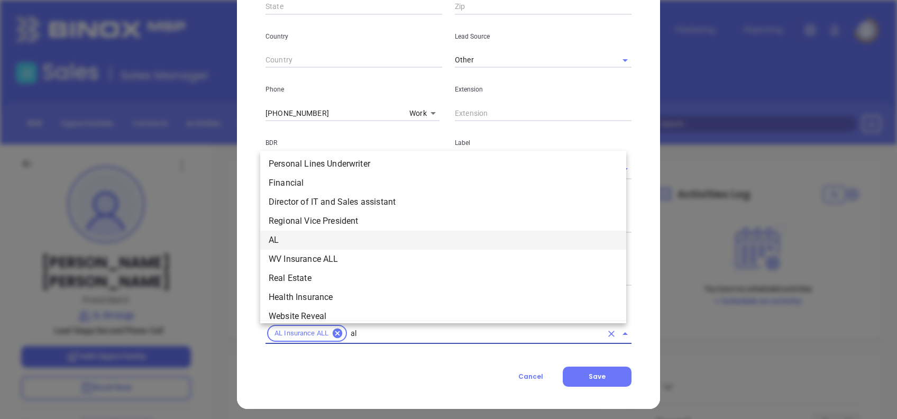
click at [317, 240] on li "AL" at bounding box center [443, 240] width 366 height 19
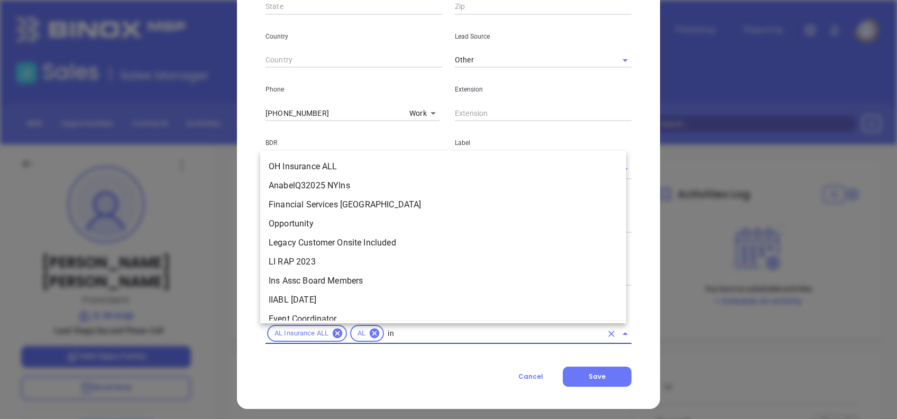
scroll to position [520, 0]
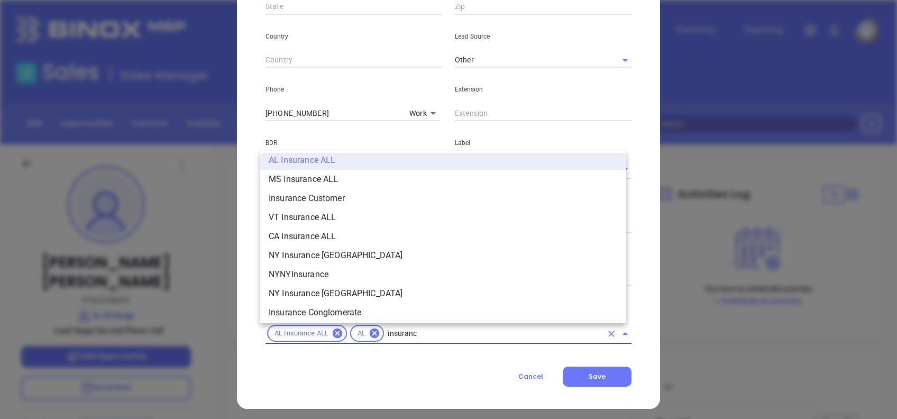
type input "insurance"
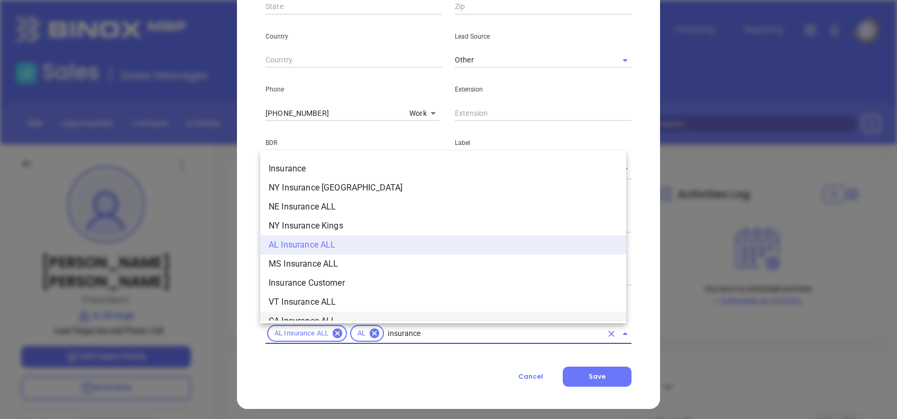
scroll to position [365, 0]
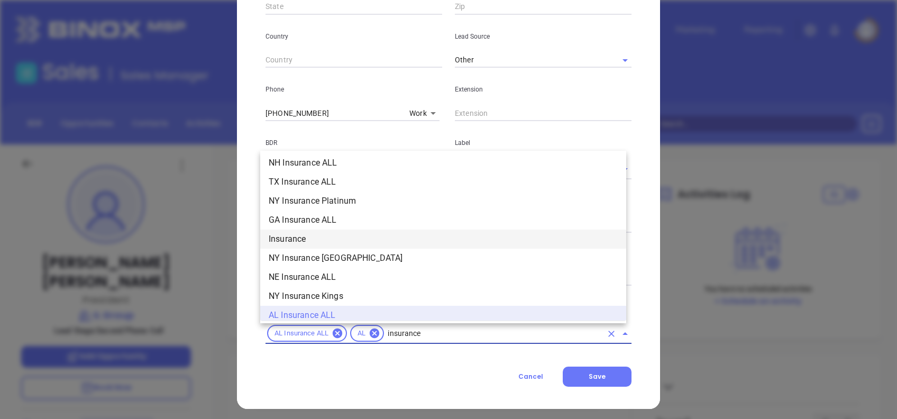
click at [325, 238] on li "Insurance" at bounding box center [443, 238] width 366 height 19
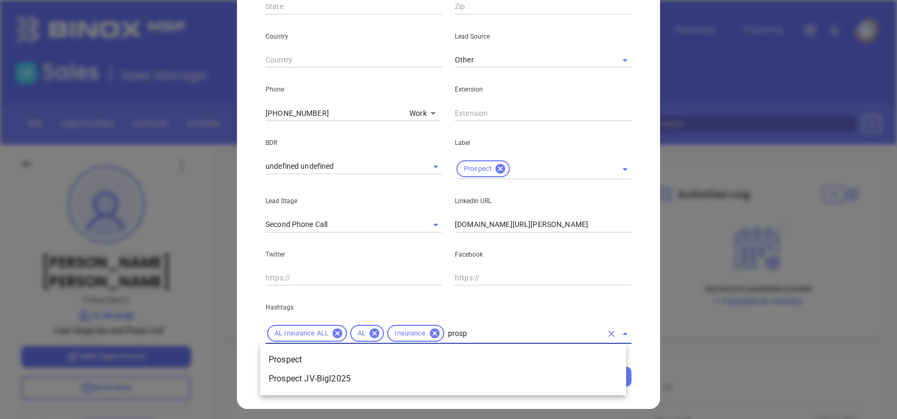
type input "prospe"
click at [398, 356] on li "Prospect" at bounding box center [443, 359] width 366 height 19
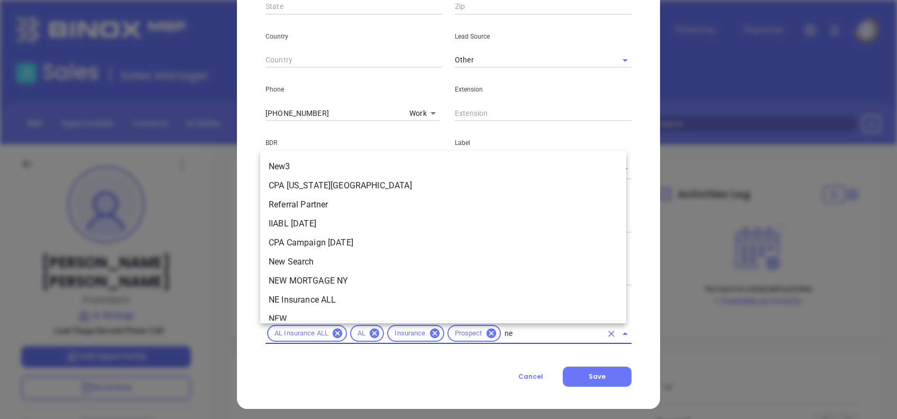
type input "new"
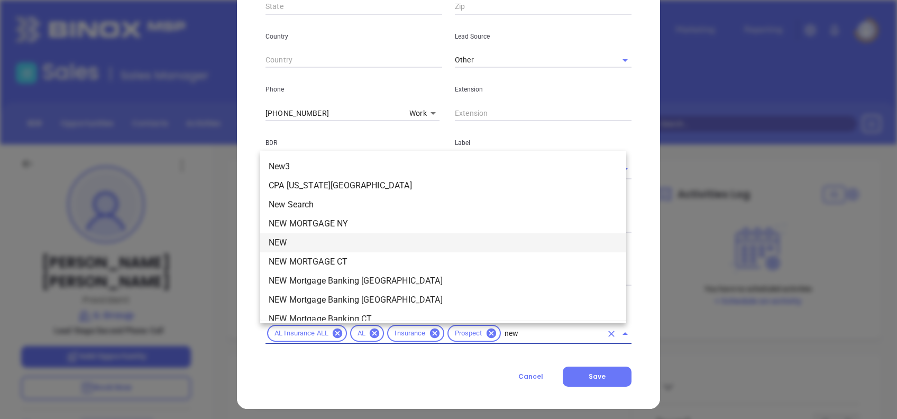
click at [319, 245] on li "NEW" at bounding box center [443, 242] width 366 height 19
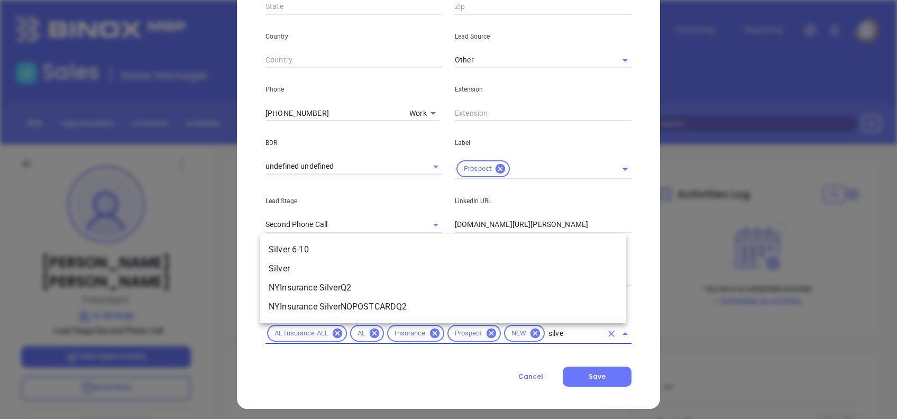
type input "silver"
click at [319, 246] on li "Silver 6-10" at bounding box center [443, 249] width 366 height 19
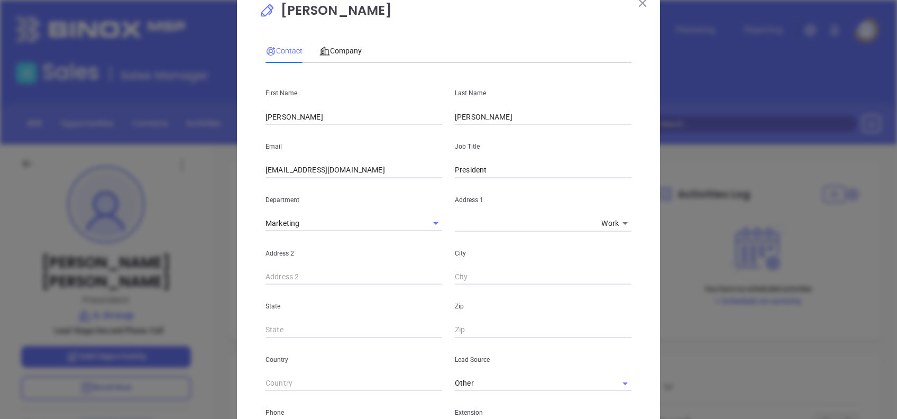
scroll to position [0, 0]
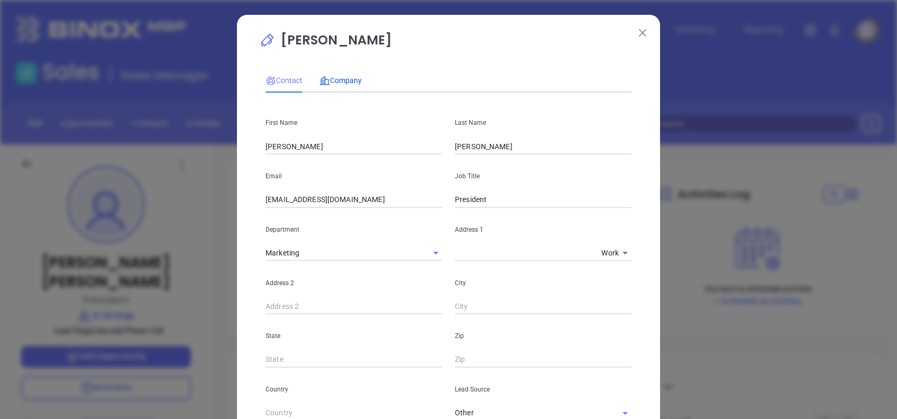
drag, startPoint x: 330, startPoint y: 78, endPoint x: 348, endPoint y: 97, distance: 26.9
click at [330, 79] on span "Company" at bounding box center [340, 80] width 42 height 8
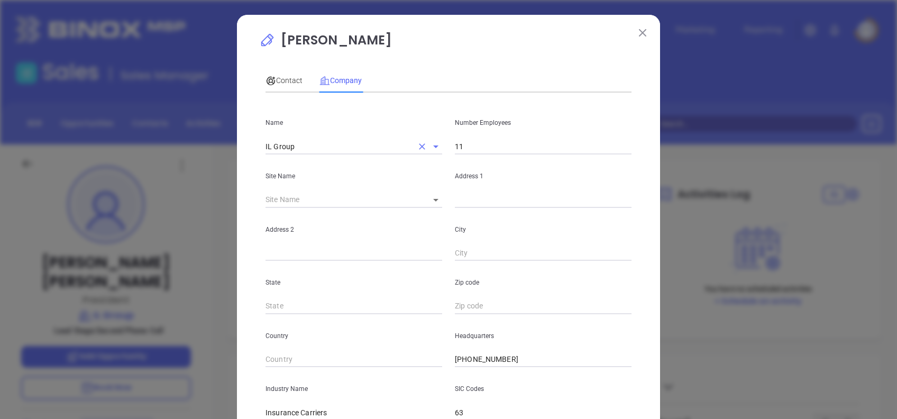
drag, startPoint x: 465, startPoint y: 151, endPoint x: 389, endPoint y: 141, distance: 76.8
click at [389, 141] on div "Name IL Group Number Employees 11" at bounding box center [448, 127] width 379 height 53
type input "6"
click at [449, 50] on p "[PERSON_NAME]" at bounding box center [448, 43] width 379 height 24
click at [433, 200] on icon at bounding box center [435, 200] width 5 height 3
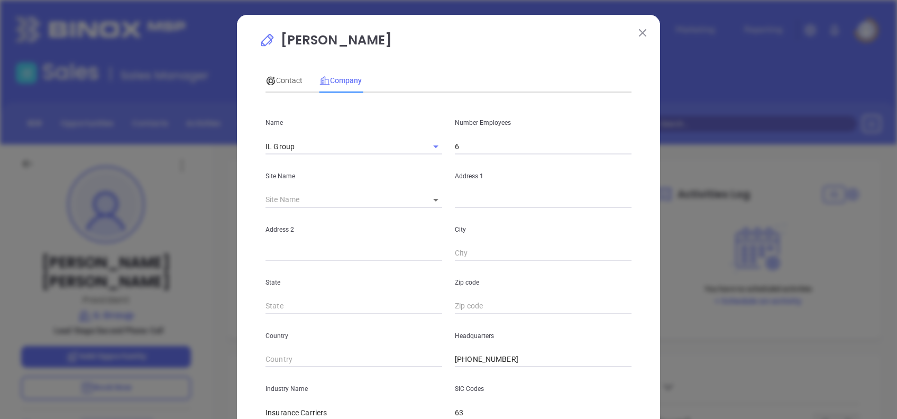
click at [437, 202] on div "Site Name ​" at bounding box center [353, 180] width 189 height 53
drag, startPoint x: 426, startPoint y: 196, endPoint x: 432, endPoint y: 198, distance: 7.2
click at [426, 197] on body "Leads CRM Marketing Reporting Financial Leads Leads Sales Sales Manager BDR Opp…" at bounding box center [448, 209] width 897 height 419
click at [433, 198] on li "Gulf Shores" at bounding box center [447, 200] width 62 height 19
type input "Gulf Shores"
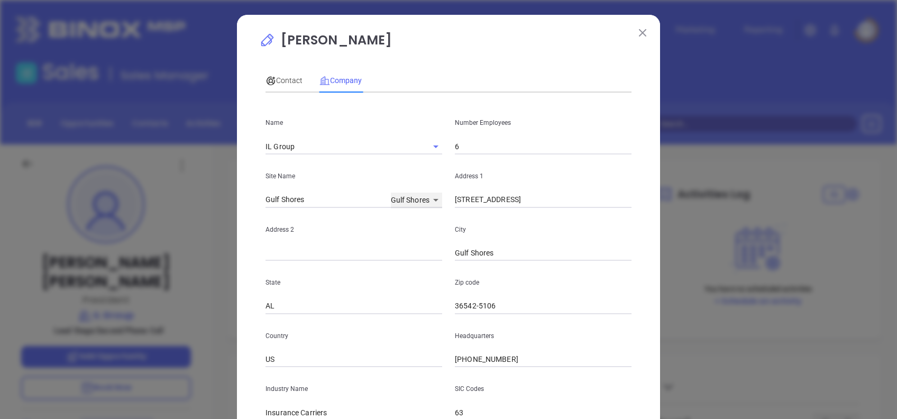
type input "127670"
type input "[STREET_ADDRESS]"
type input "Gulf Shores"
type input "AL"
type input "36542-5106"
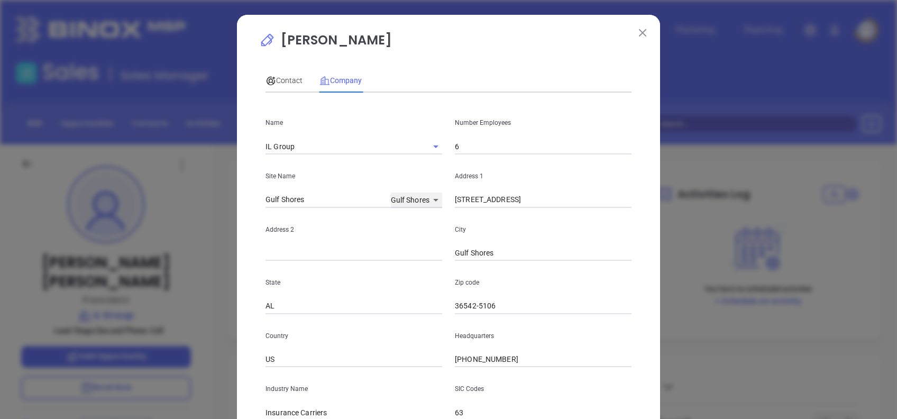
type input "US"
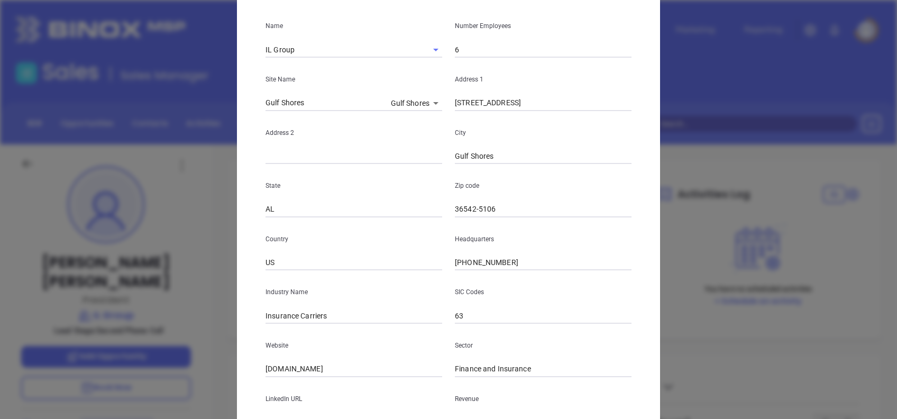
scroll to position [188, 0]
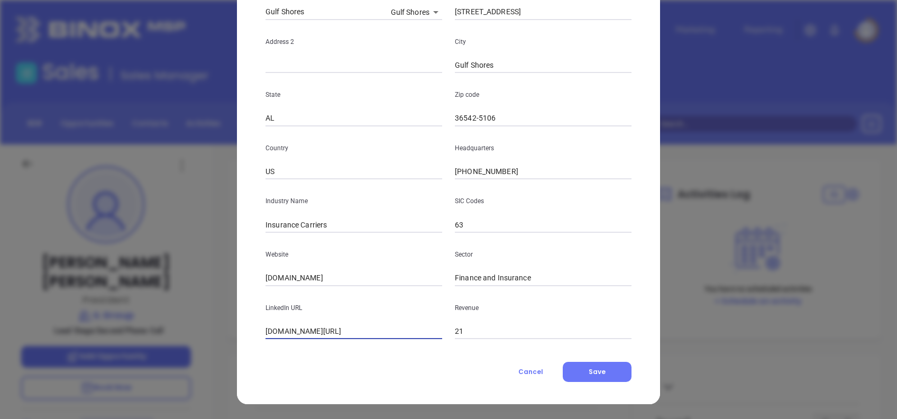
drag, startPoint x: 320, startPoint y: 333, endPoint x: 113, endPoint y: 330, distance: 207.3
click at [113, 330] on div "[PERSON_NAME] Contact Company First Name [PERSON_NAME] Name [PERSON_NAME] Email…" at bounding box center [448, 209] width 897 height 419
paste input "[DOMAIN_NAME][URL]"
type input "[DOMAIN_NAME][URL]"
drag, startPoint x: 338, startPoint y: 282, endPoint x: 207, endPoint y: 295, distance: 132.3
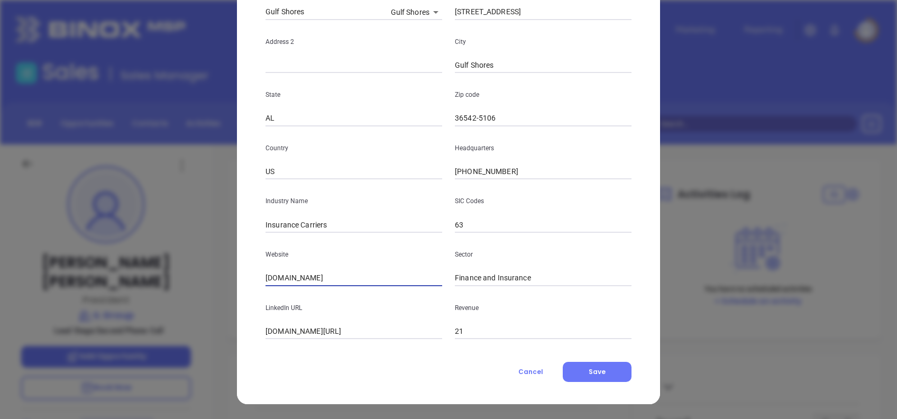
click at [207, 296] on div "[PERSON_NAME] Contact Company First Name [PERSON_NAME] Name [PERSON_NAME] Email…" at bounding box center [448, 209] width 897 height 419
paste input "[URL][DOMAIN_NAME]"
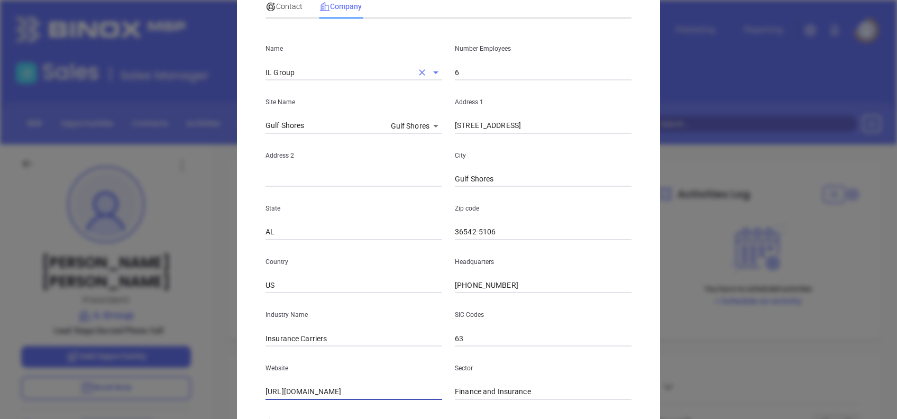
scroll to position [0, 0]
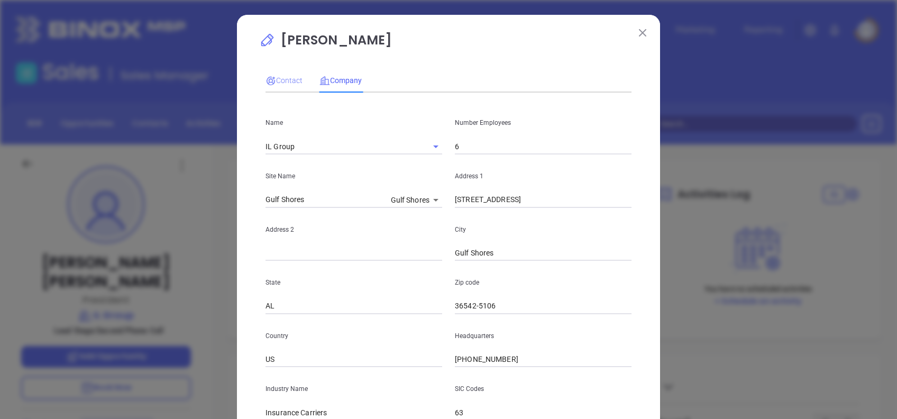
type input "[URL][DOMAIN_NAME]"
click at [289, 81] on span "Contact" at bounding box center [283, 80] width 37 height 8
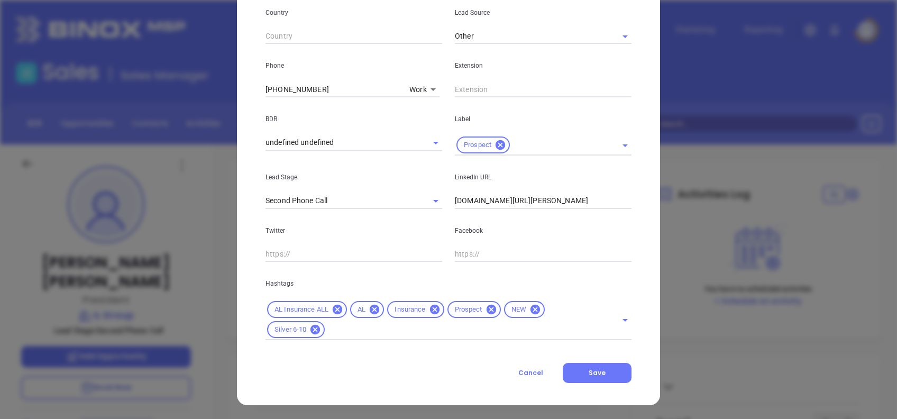
scroll to position [377, 0]
click at [595, 376] on button "Save" at bounding box center [597, 372] width 69 height 20
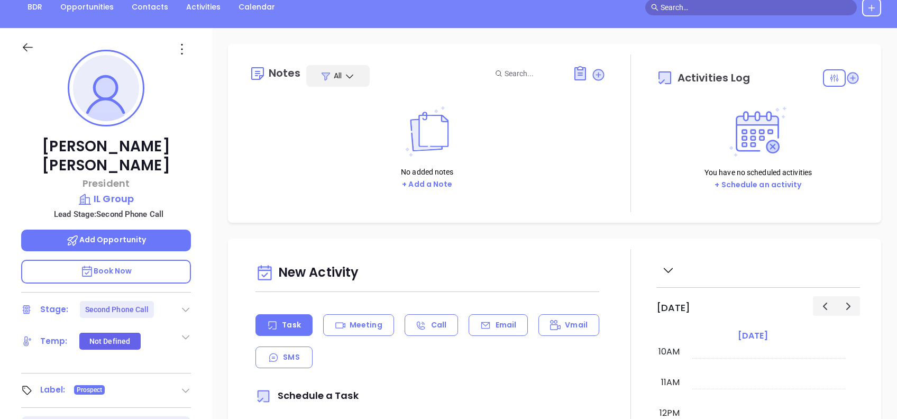
scroll to position [117, 0]
click at [182, 303] on icon at bounding box center [185, 308] width 11 height 11
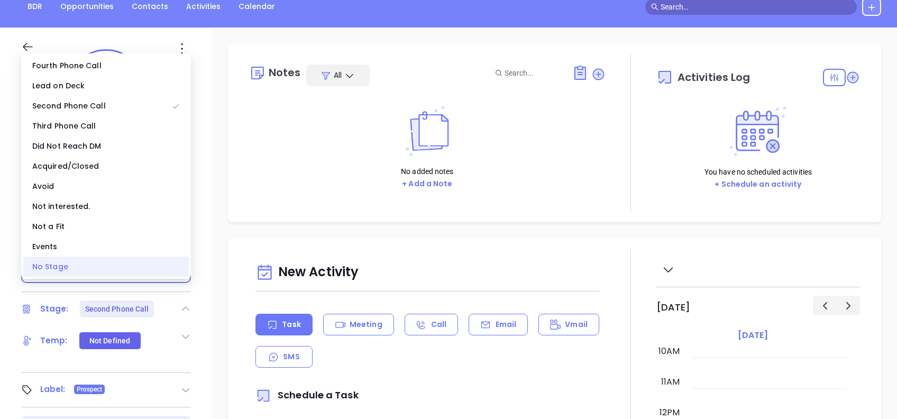
click at [157, 266] on div "No Stage" at bounding box center [105, 266] width 165 height 20
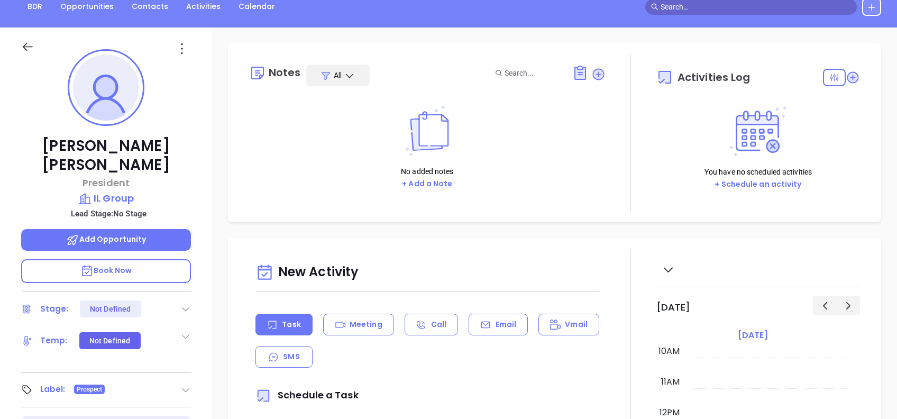
click at [421, 183] on button "+ Add a Note" at bounding box center [427, 184] width 57 height 12
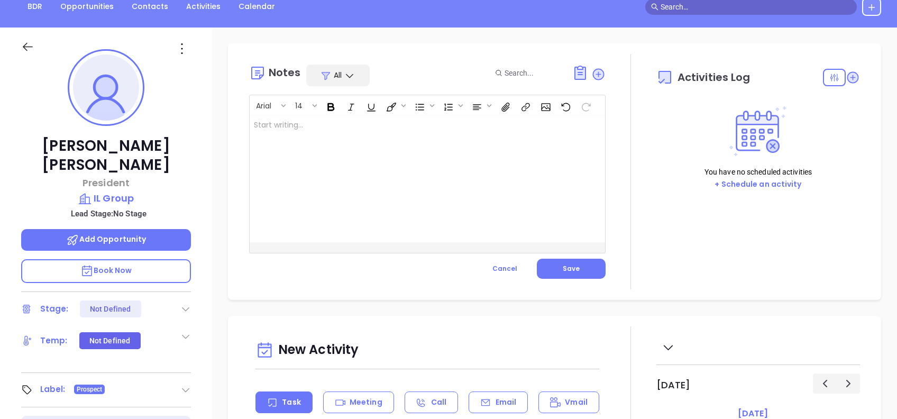
click at [421, 186] on div at bounding box center [415, 178] width 330 height 127
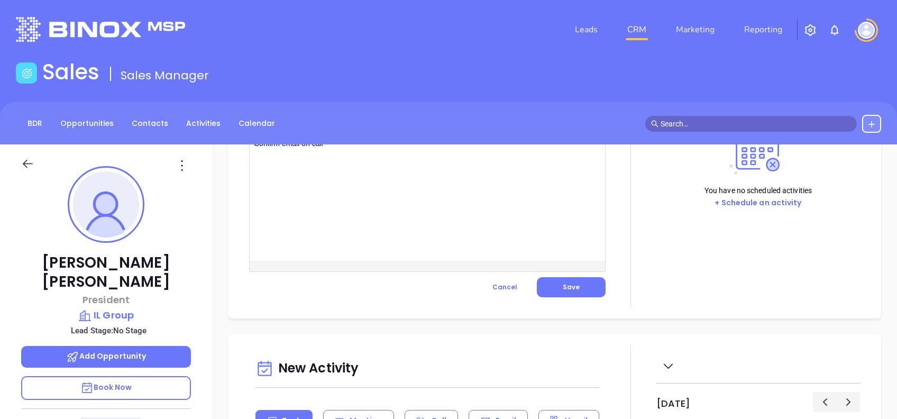
scroll to position [10, 0]
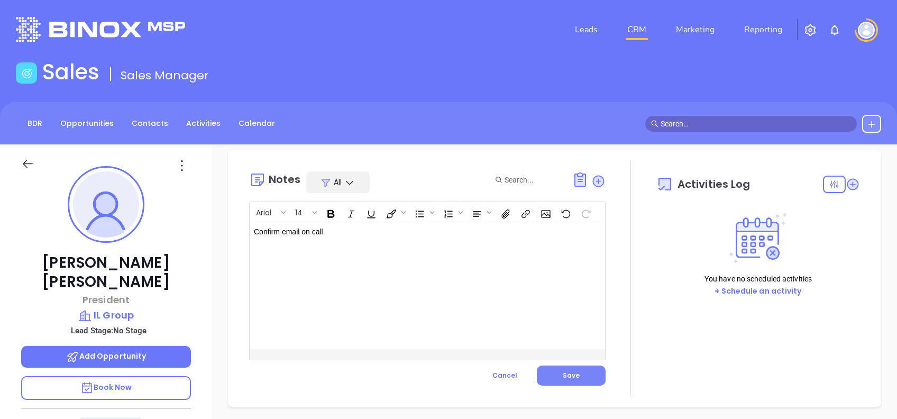
click at [569, 373] on span "Save" at bounding box center [571, 375] width 17 height 9
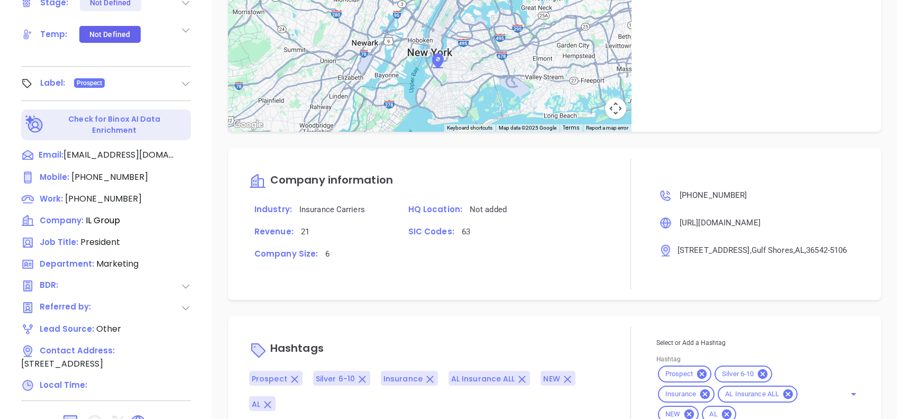
scroll to position [465, 0]
